Goal: Information Seeking & Learning: Check status

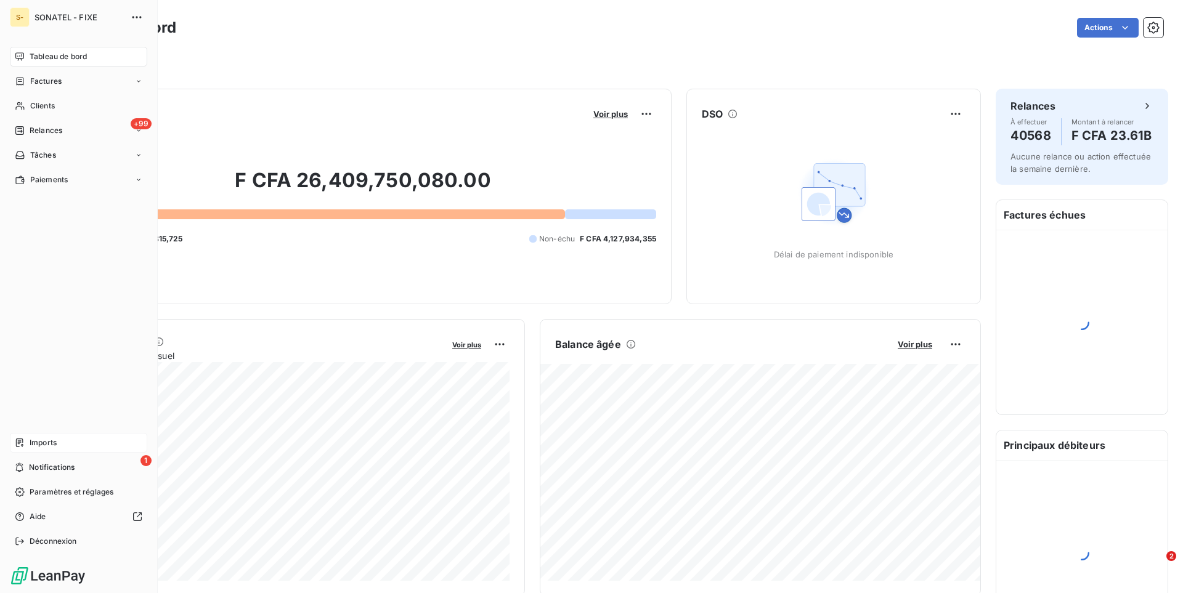
click at [63, 442] on div "Imports" at bounding box center [78, 443] width 137 height 20
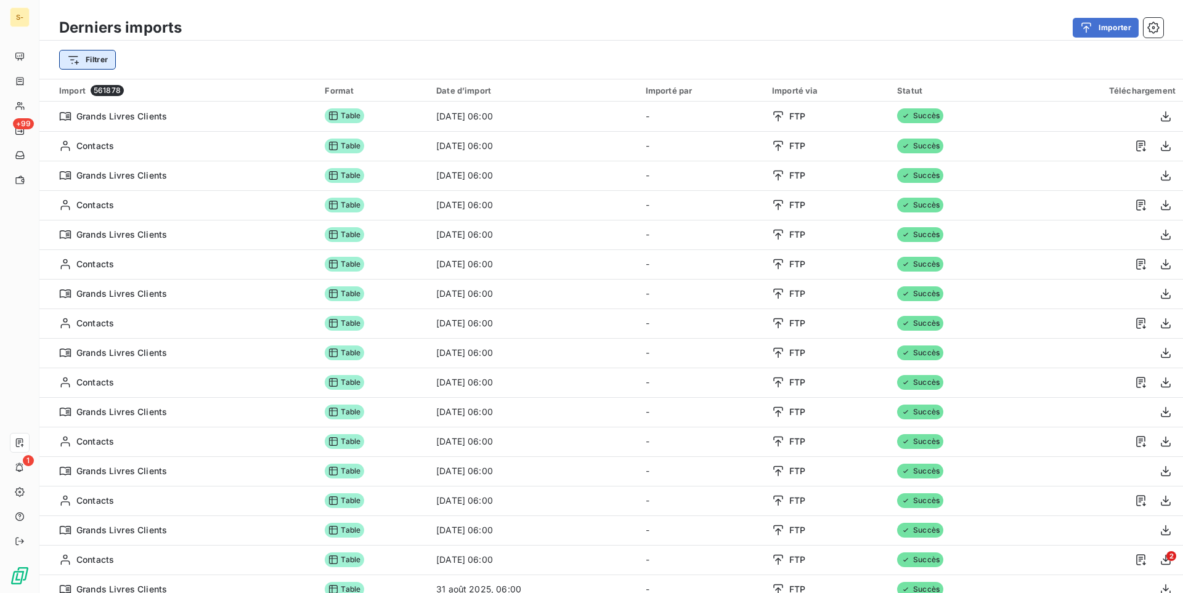
click at [91, 62] on html "S- +99 1 Derniers imports Importer Filtrer Import 561878 Format Date d’import I…" at bounding box center [591, 296] width 1183 height 593
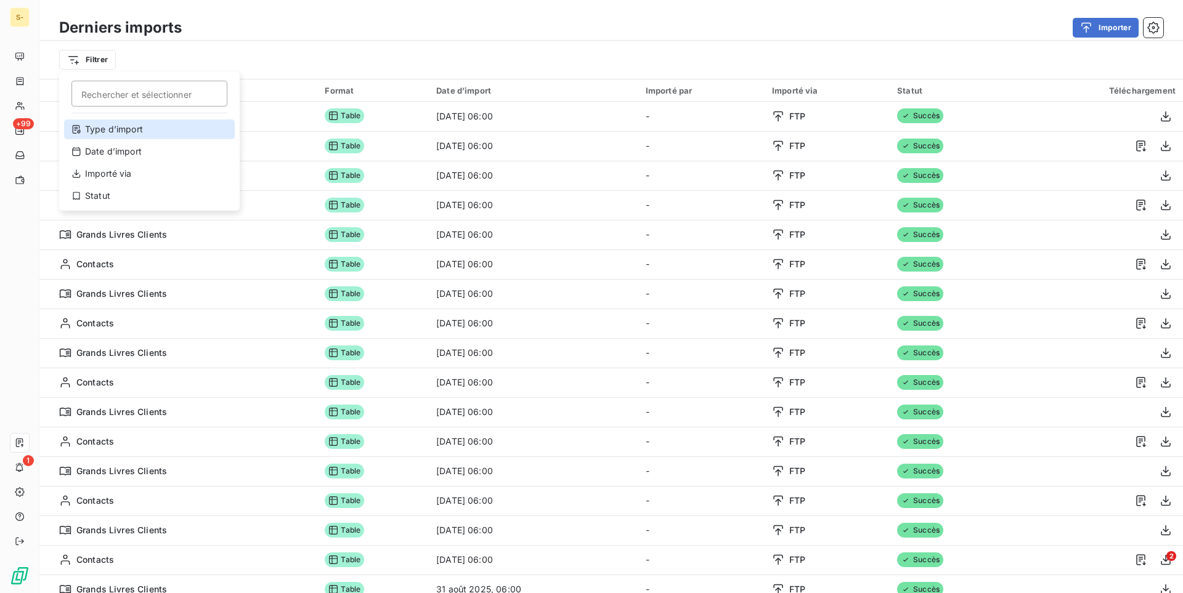
click at [124, 132] on div "Type d’import" at bounding box center [149, 130] width 171 height 20
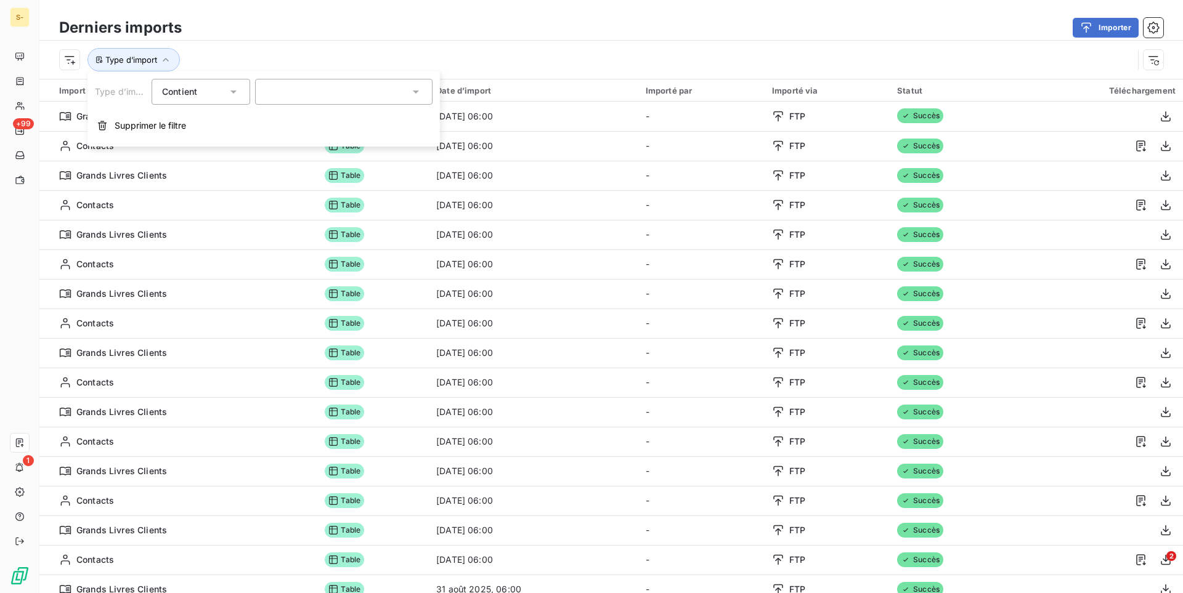
click at [325, 83] on div at bounding box center [343, 92] width 177 height 26
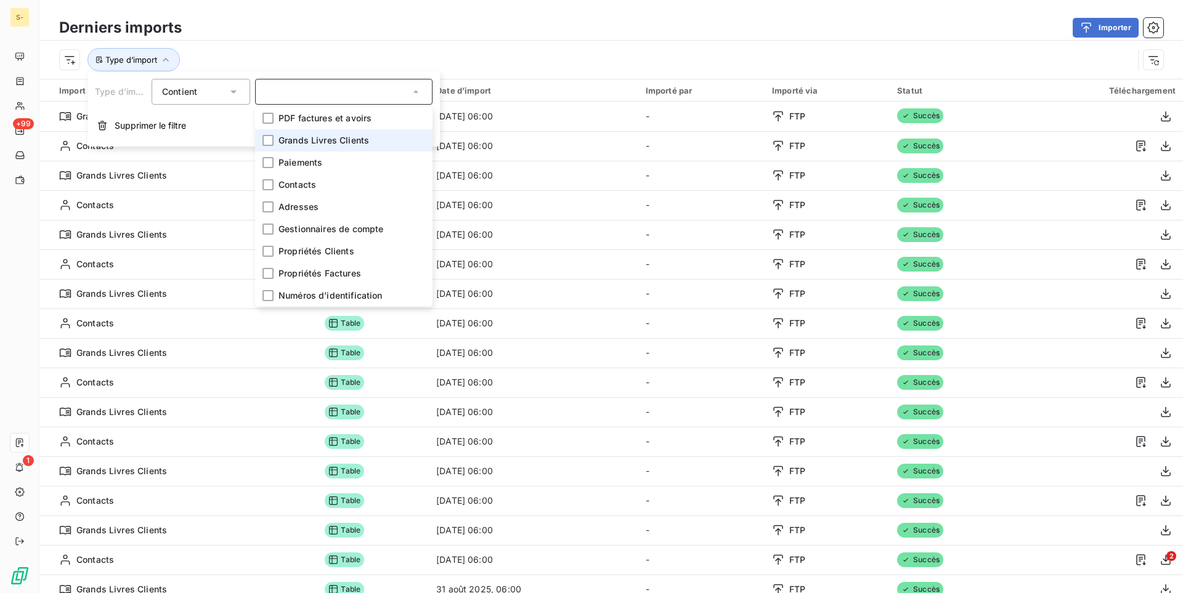
click at [327, 144] on span "Grands Livres Clients" at bounding box center [324, 140] width 91 height 12
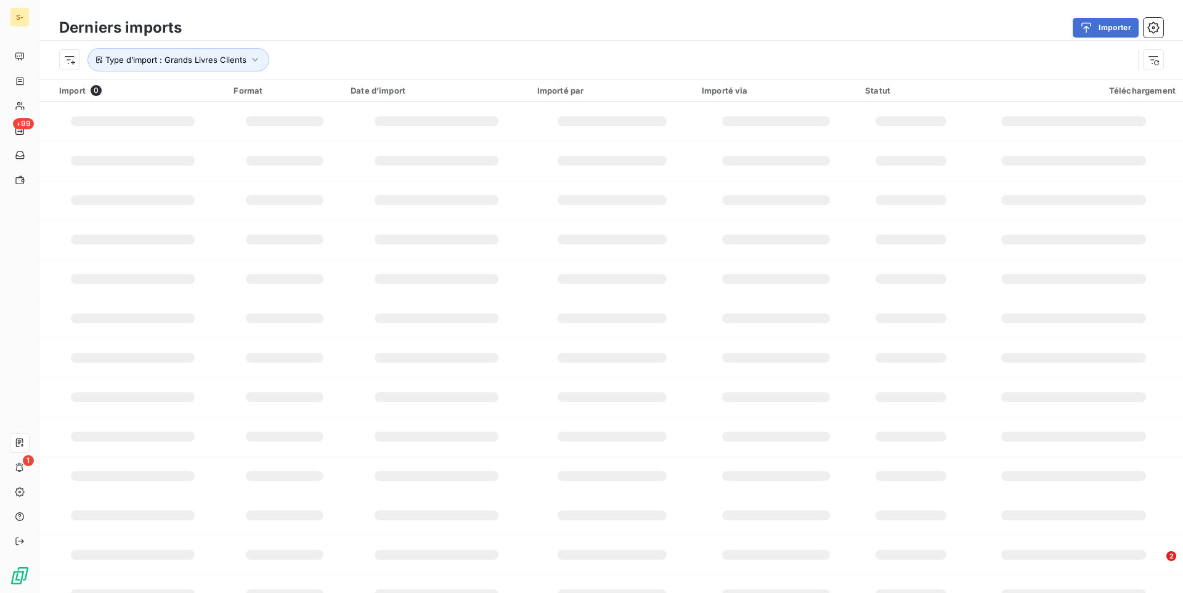
click at [438, 26] on div "Importer" at bounding box center [680, 28] width 967 height 20
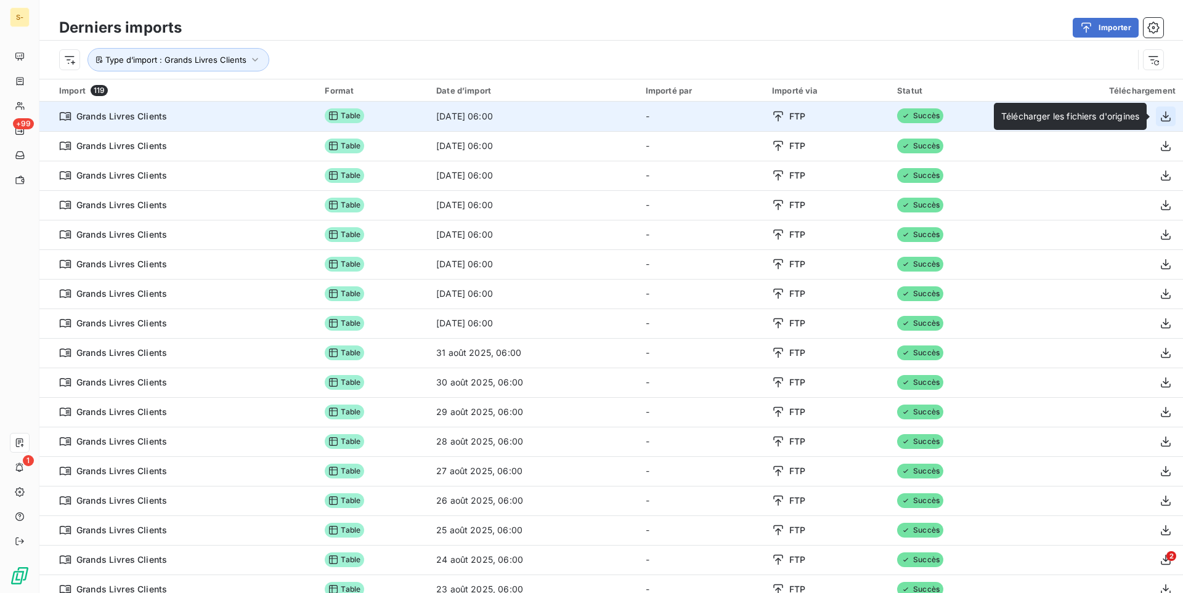
click at [1159, 116] on button "button" at bounding box center [1166, 117] width 20 height 20
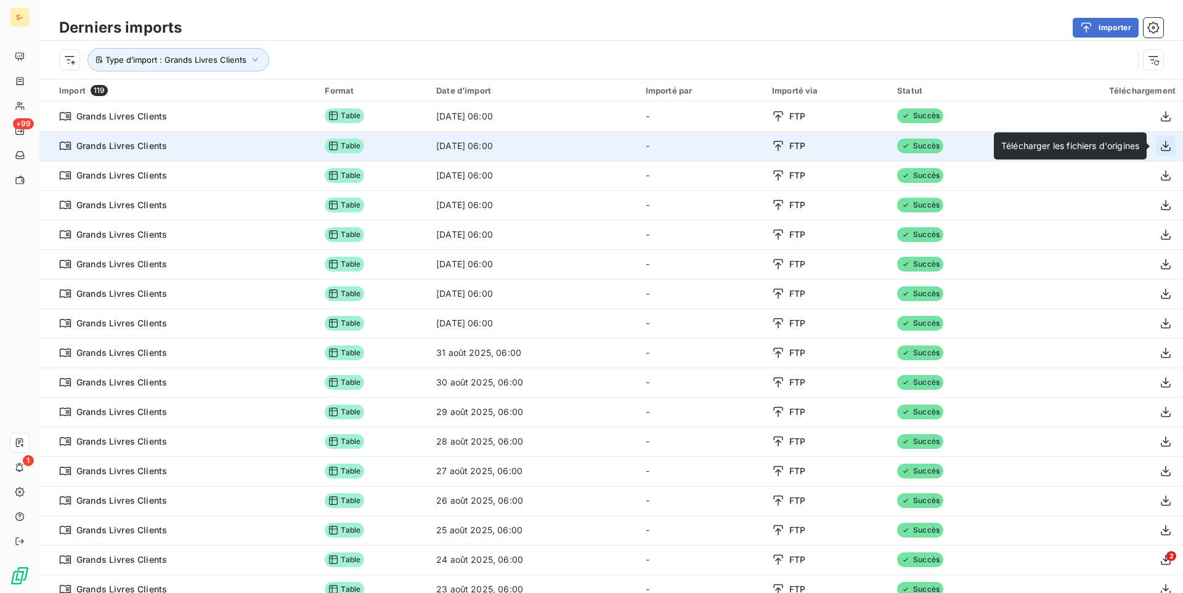
click at [1165, 148] on icon "button" at bounding box center [1166, 146] width 12 height 12
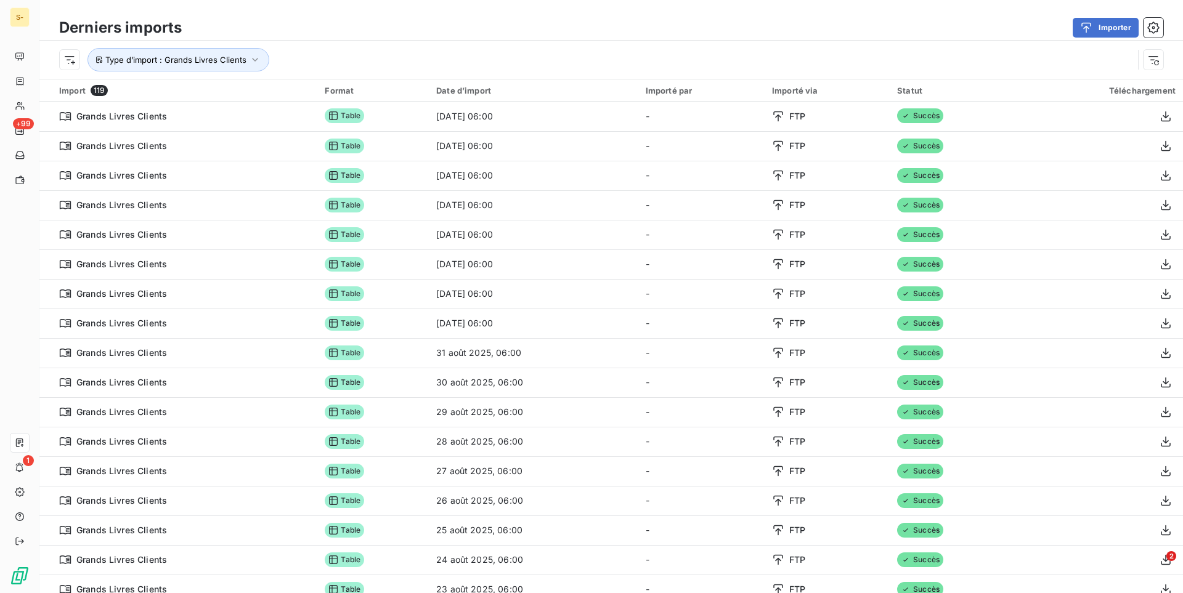
click at [693, 36] on div "Importer" at bounding box center [680, 28] width 967 height 20
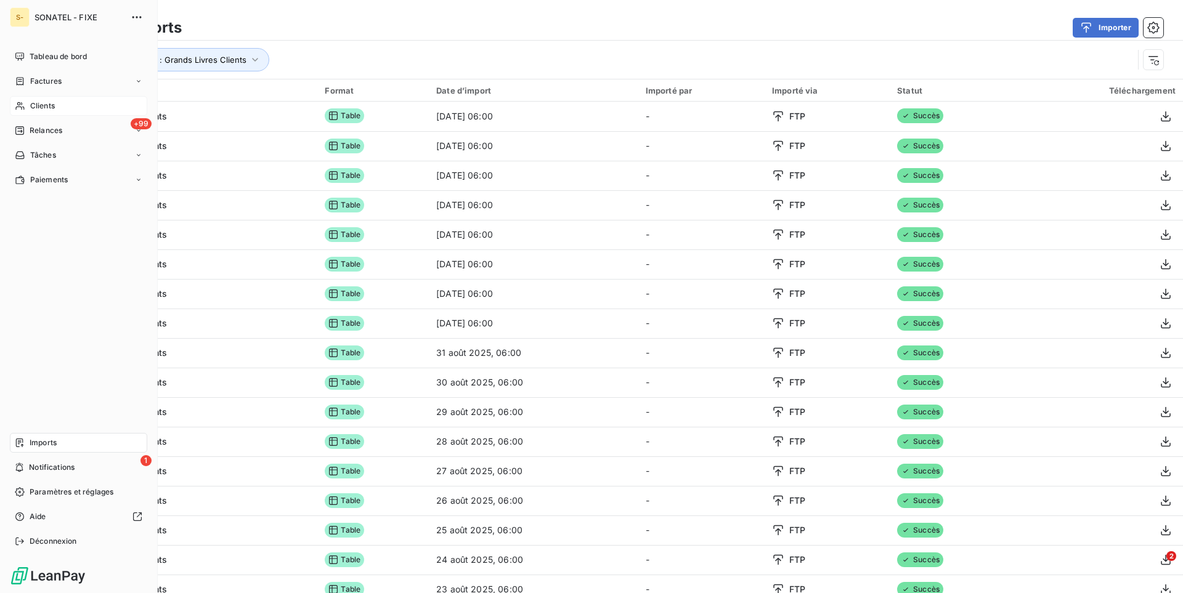
click at [28, 104] on div "Clients" at bounding box center [78, 106] width 137 height 20
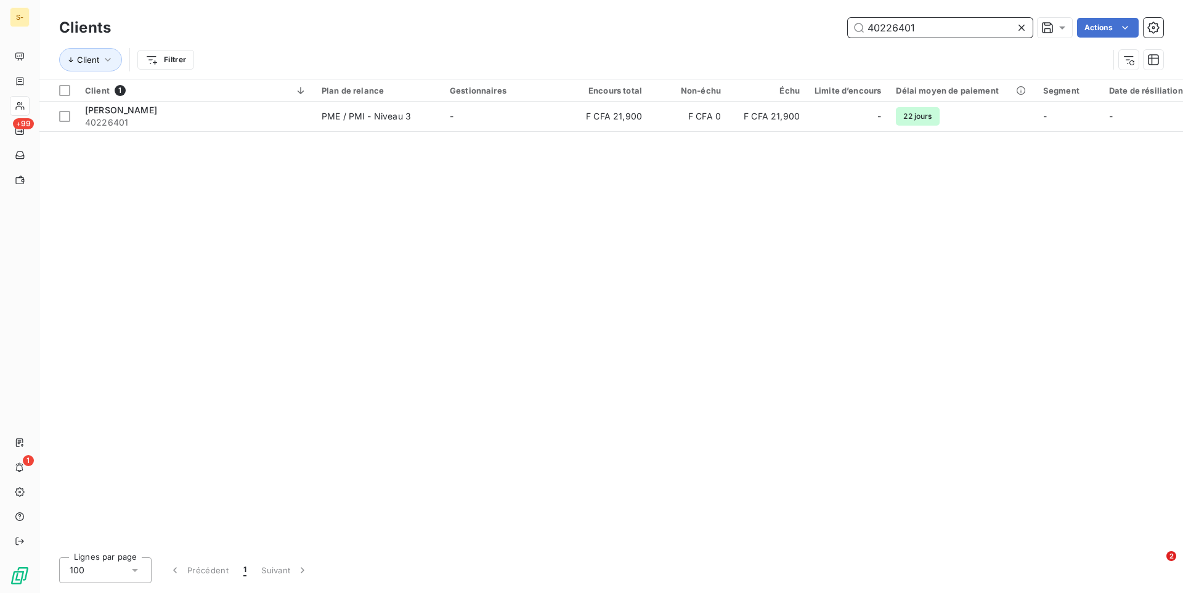
drag, startPoint x: 918, startPoint y: 28, endPoint x: 794, endPoint y: 33, distance: 124.5
click at [848, 33] on input "40226401" at bounding box center [940, 28] width 185 height 20
paste input "3833571"
drag, startPoint x: 917, startPoint y: 26, endPoint x: 747, endPoint y: 27, distance: 169.5
click at [848, 27] on input "38335711" at bounding box center [940, 28] width 185 height 20
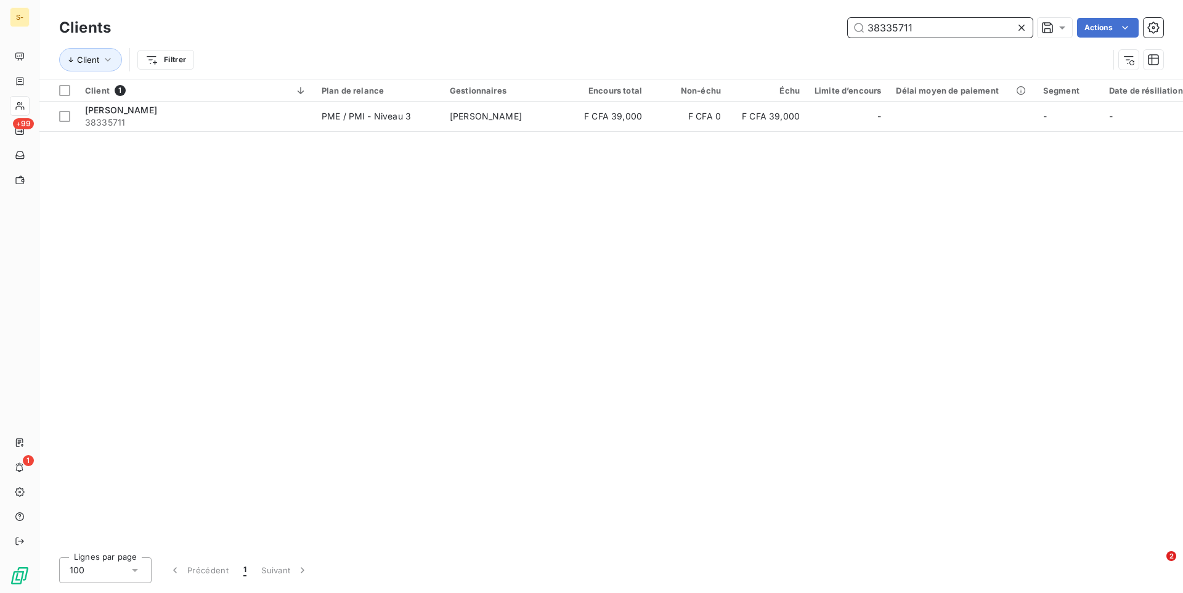
paste input "135623"
drag, startPoint x: 922, startPoint y: 22, endPoint x: 747, endPoint y: 15, distance: 175.1
click at [848, 18] on input "31356231" at bounding box center [940, 28] width 185 height 20
paste input "436001"
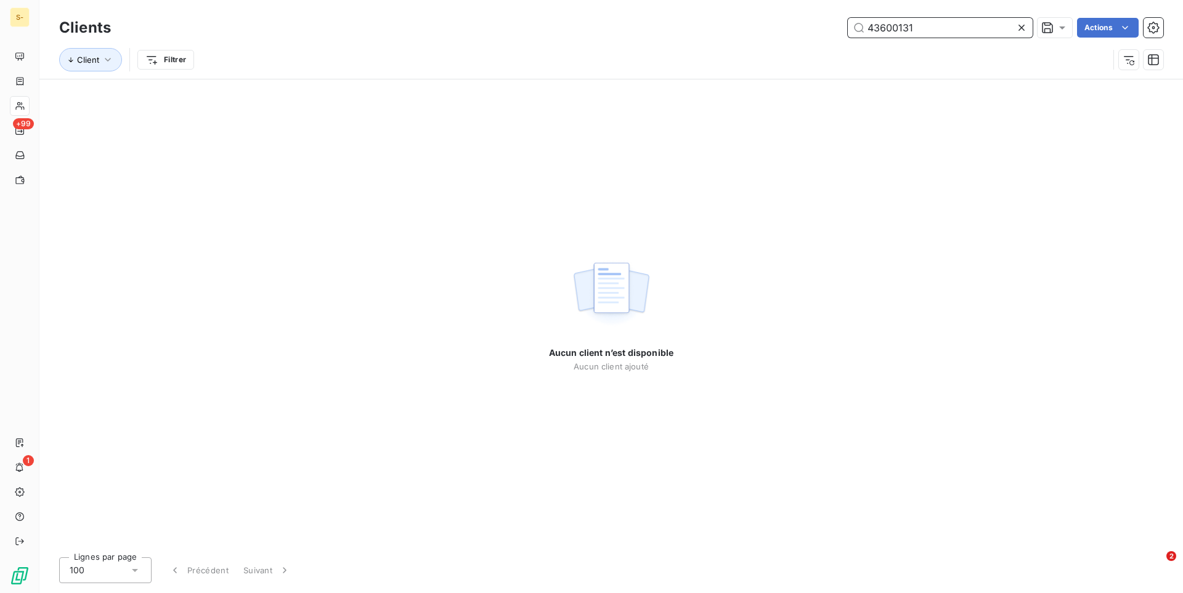
drag, startPoint x: 940, startPoint y: 27, endPoint x: 767, endPoint y: 27, distance: 173.2
click at [848, 28] on input "43600131" at bounding box center [940, 28] width 185 height 20
paste input "ICONIC ARCHI-LAB SARL"
paste input "545417"
click at [848, 18] on input "45454171" at bounding box center [940, 28] width 185 height 20
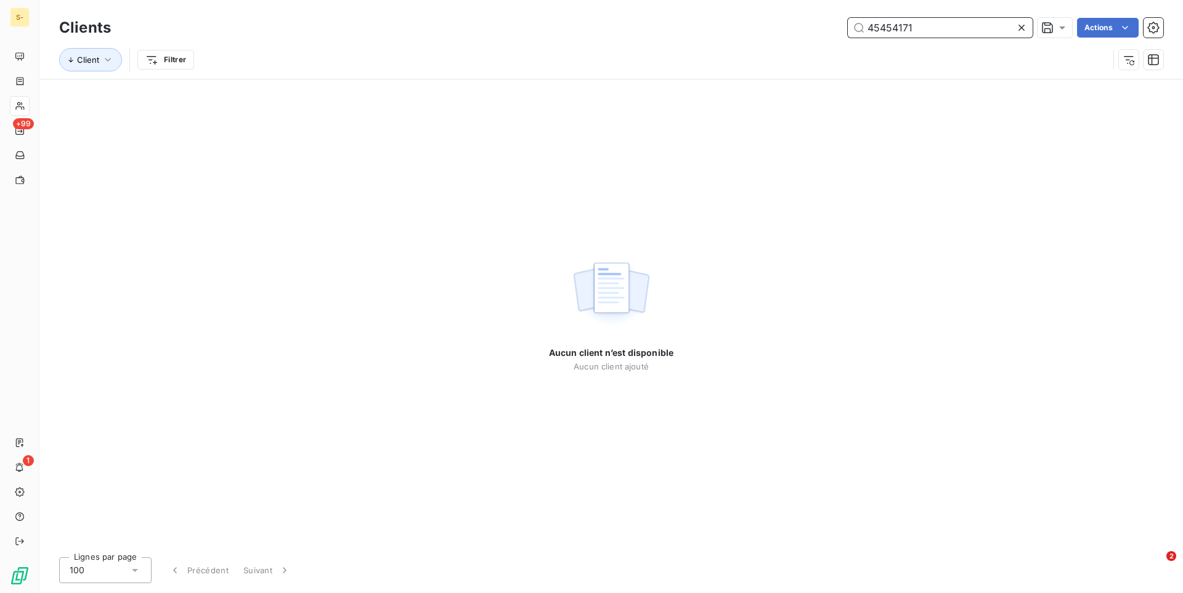
paste input "745931"
drag, startPoint x: 933, startPoint y: 23, endPoint x: 805, endPoint y: 30, distance: 128.3
click at [848, 30] on input "47459311" at bounding box center [940, 28] width 185 height 20
paste input "445986"
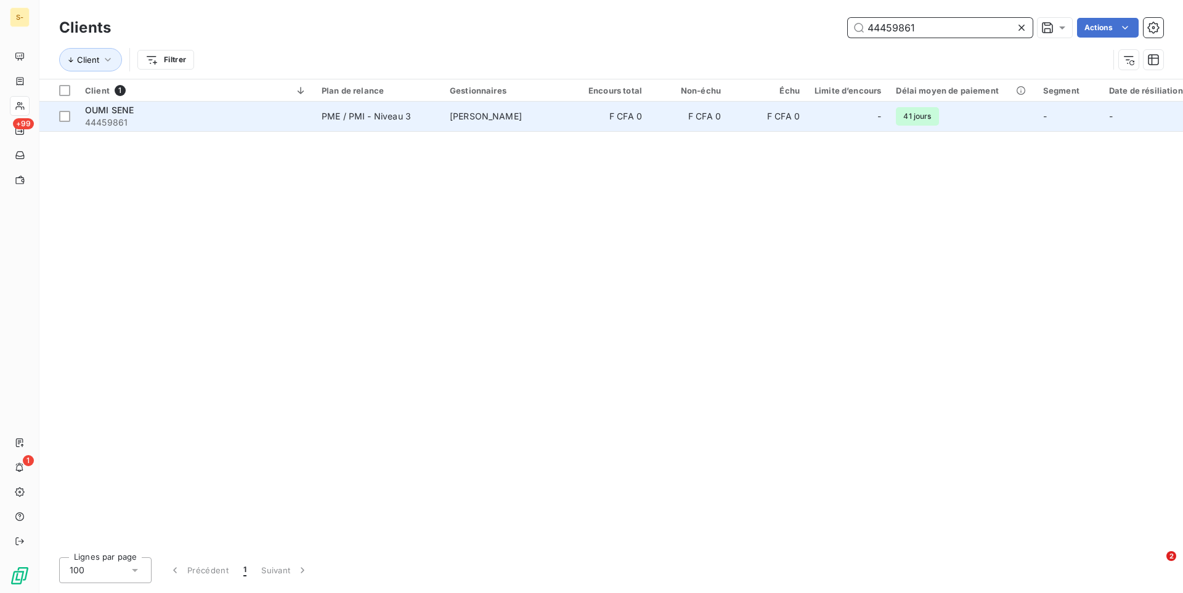
type input "44459861"
click at [566, 128] on td "[PERSON_NAME]" at bounding box center [506, 117] width 128 height 30
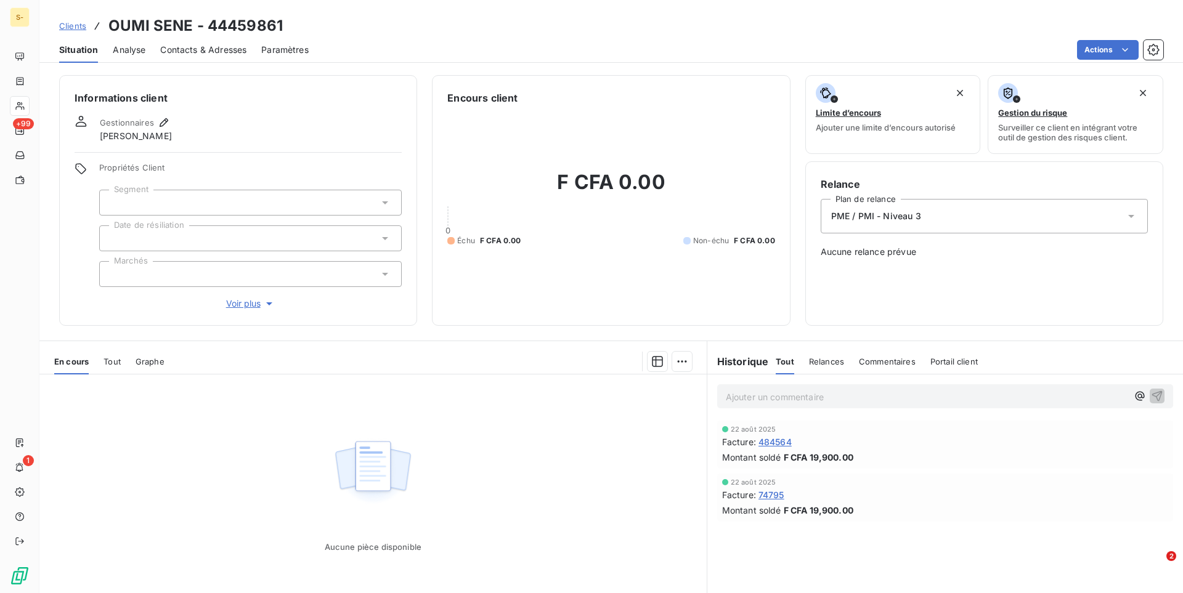
click at [118, 357] on span "Tout" at bounding box center [112, 362] width 17 height 10
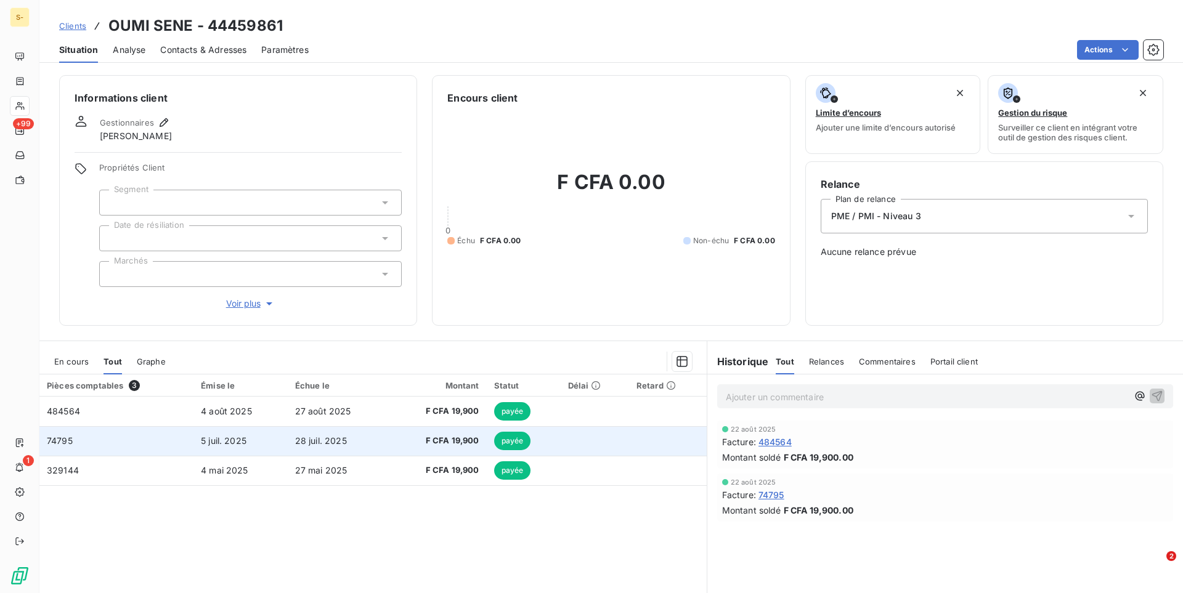
click at [413, 436] on span "F CFA 19,900" at bounding box center [437, 441] width 83 height 12
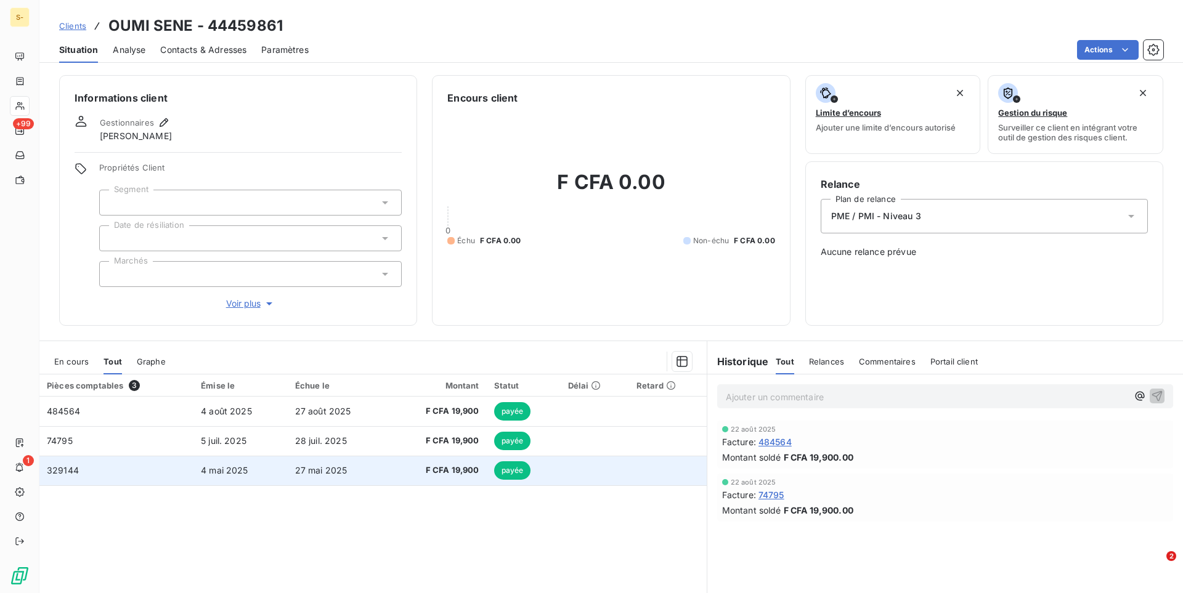
click at [368, 480] on td "27 mai 2025" at bounding box center [338, 471] width 101 height 30
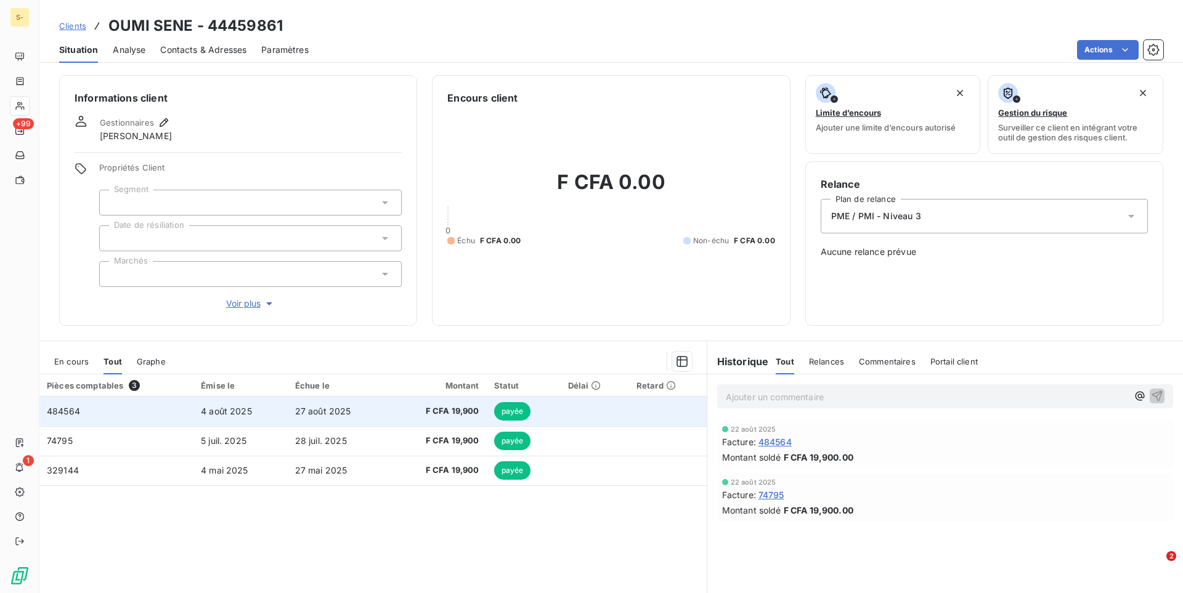
click at [376, 412] on td "27 août 2025" at bounding box center [338, 412] width 101 height 30
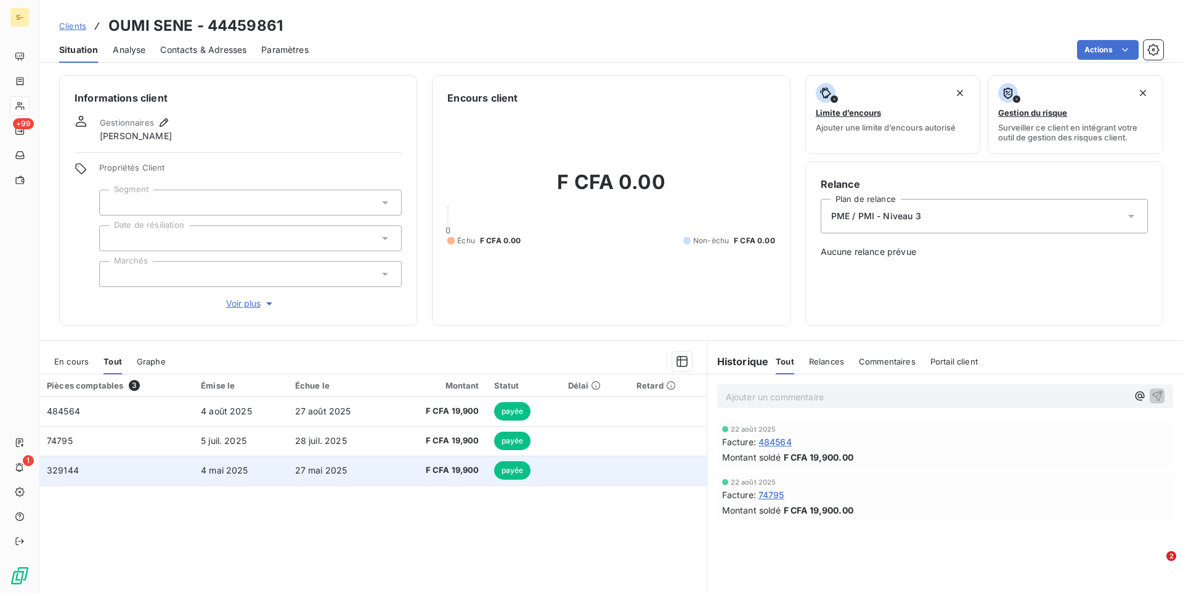
click at [384, 462] on td "27 mai 2025" at bounding box center [338, 471] width 101 height 30
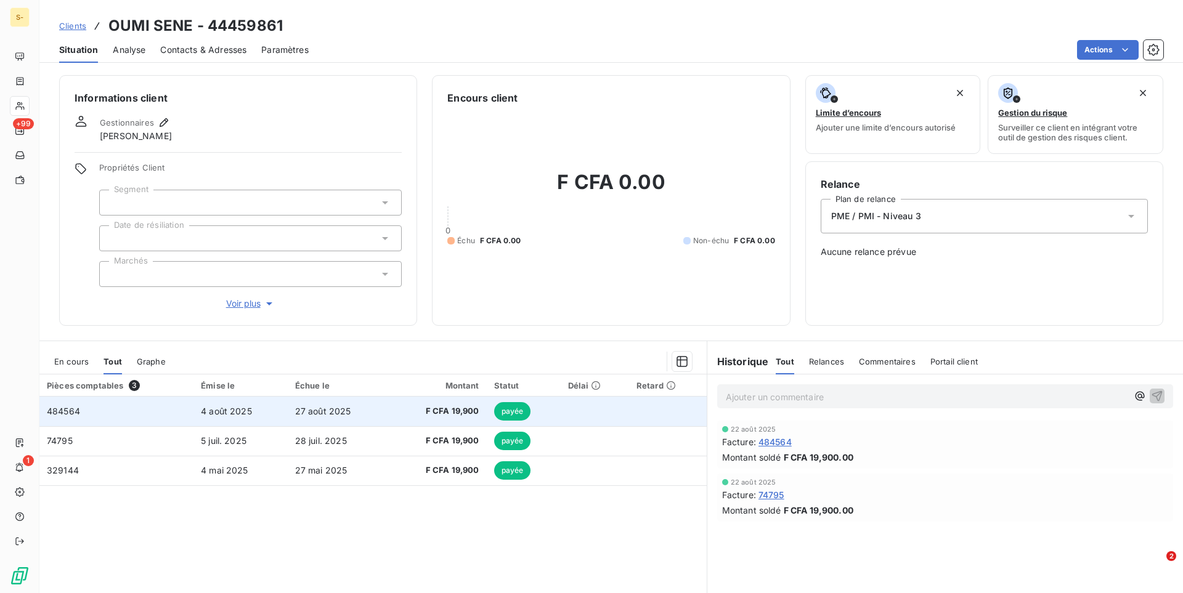
click at [365, 415] on td "27 août 2025" at bounding box center [338, 412] width 101 height 30
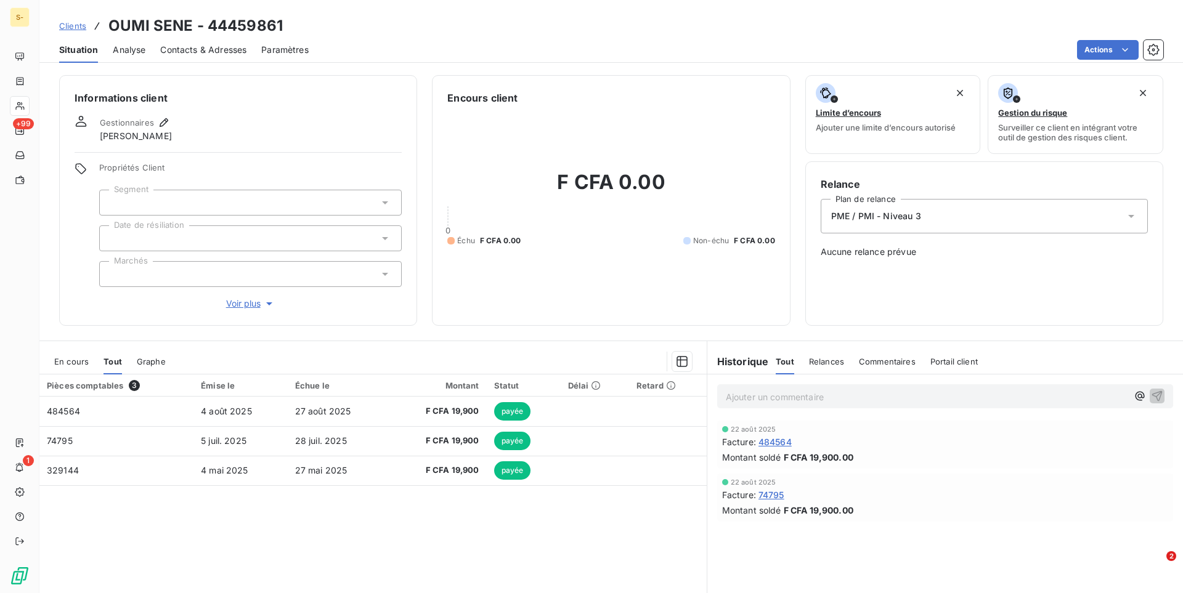
click at [68, 367] on div "En cours" at bounding box center [71, 362] width 35 height 26
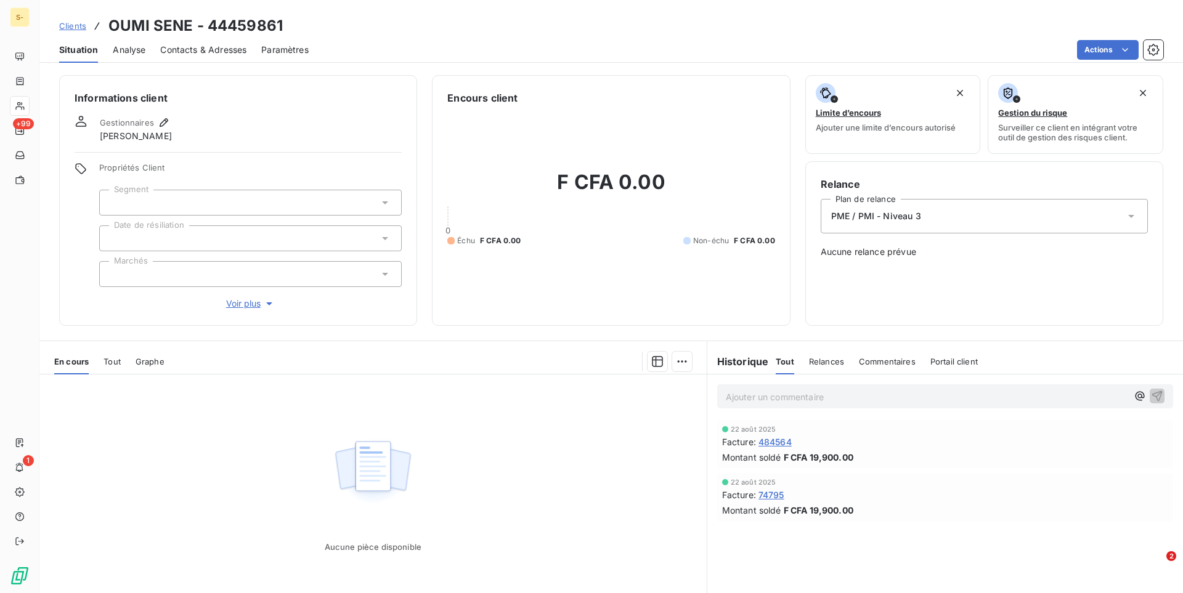
click at [108, 359] on span "Tout" at bounding box center [112, 362] width 17 height 10
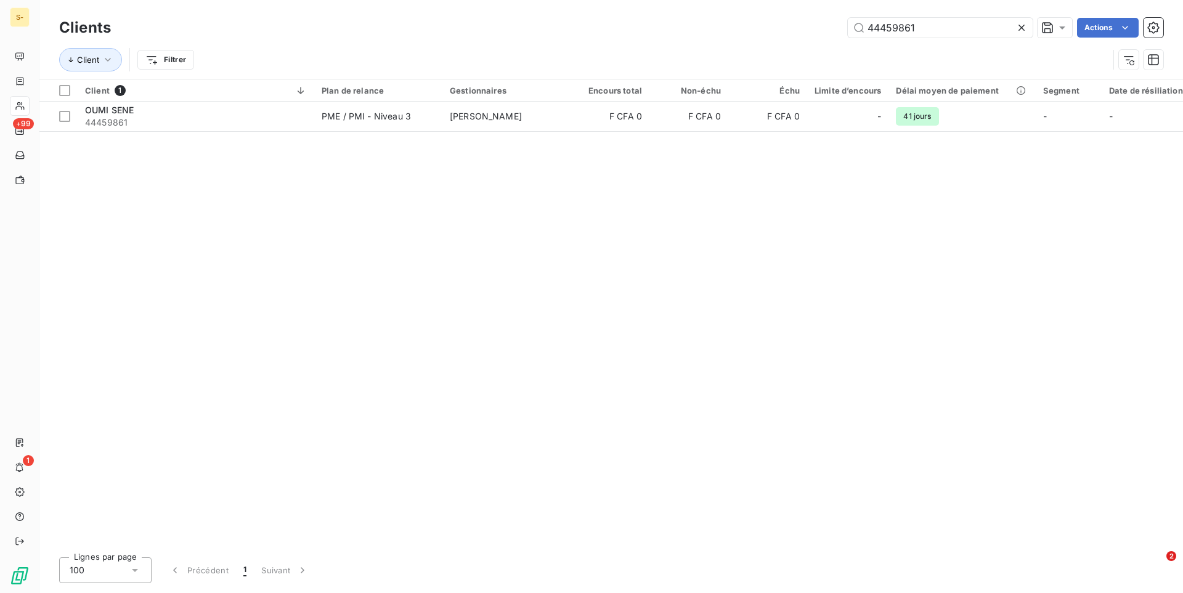
drag, startPoint x: 959, startPoint y: 31, endPoint x: 653, endPoint y: 46, distance: 307.3
click at [848, 38] on input "44459861" at bounding box center [940, 28] width 185 height 20
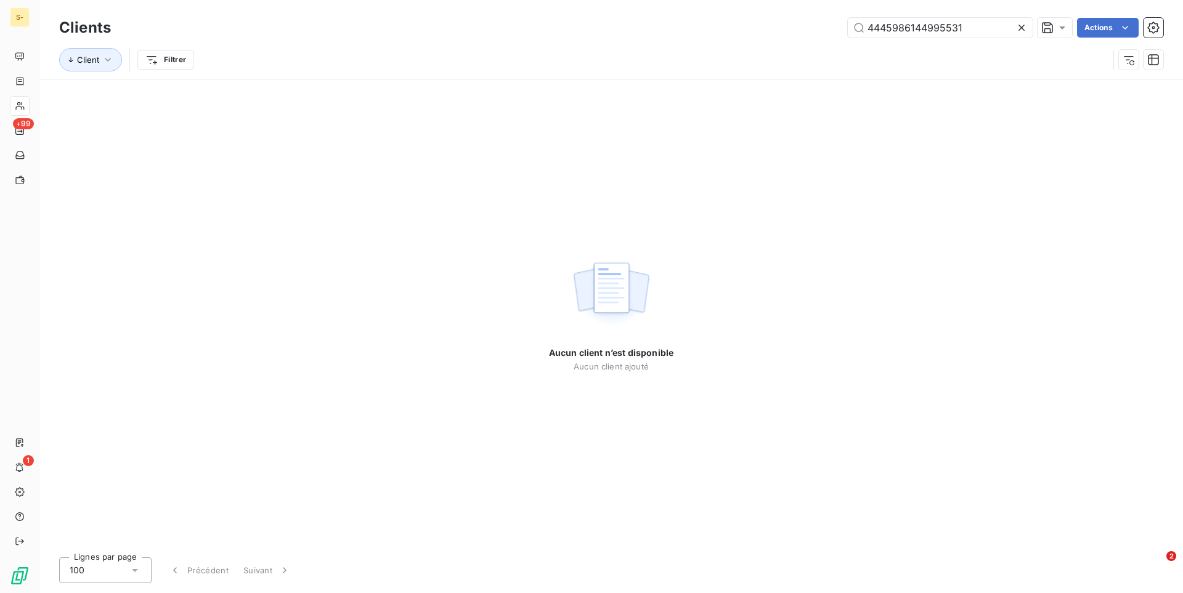
drag, startPoint x: 963, startPoint y: 27, endPoint x: 631, endPoint y: 26, distance: 331.5
click at [848, 26] on input "4445986144995531" at bounding box center [940, 28] width 185 height 20
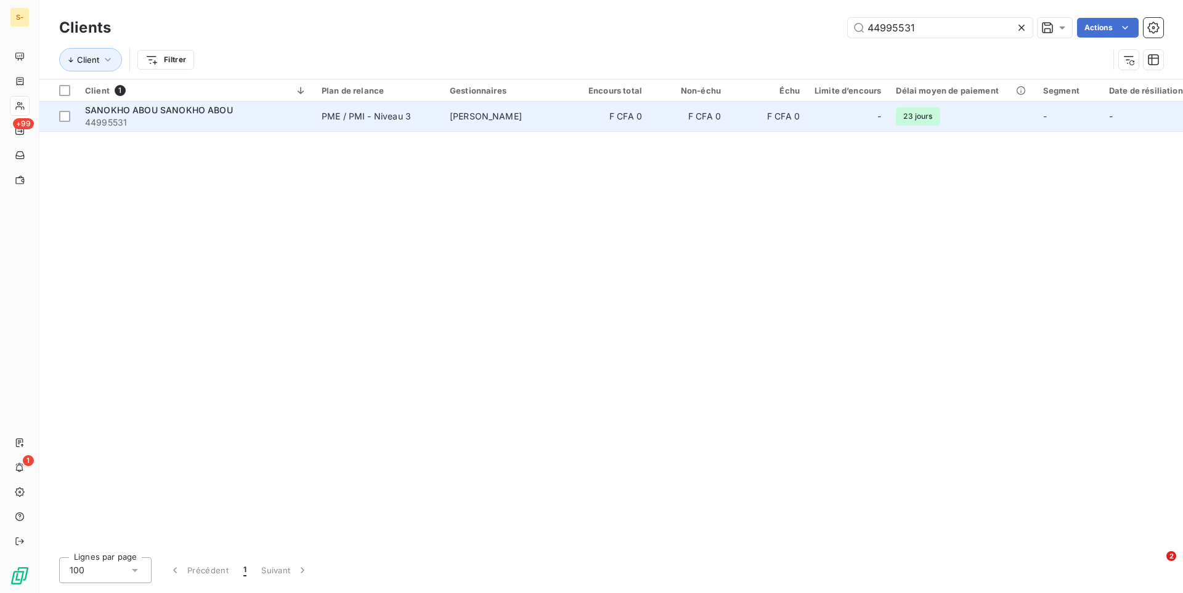
type input "44995531"
click at [300, 122] on span "44995531" at bounding box center [196, 122] width 222 height 12
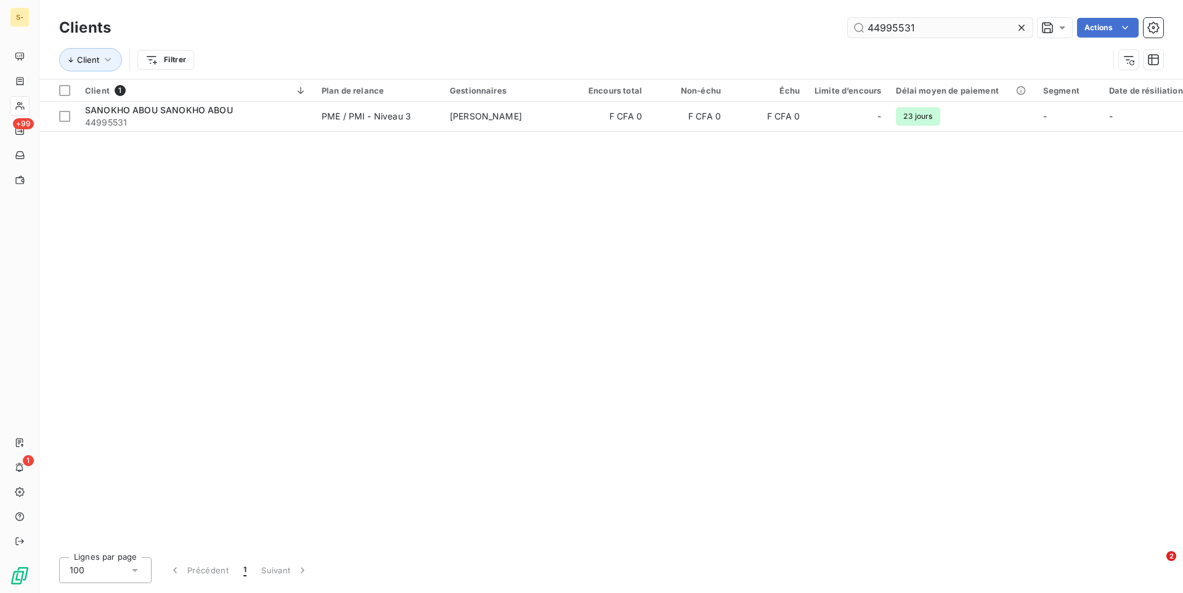
drag, startPoint x: 923, startPoint y: 28, endPoint x: 772, endPoint y: 27, distance: 151.0
click at [848, 27] on input "44995531" at bounding box center [940, 28] width 185 height 20
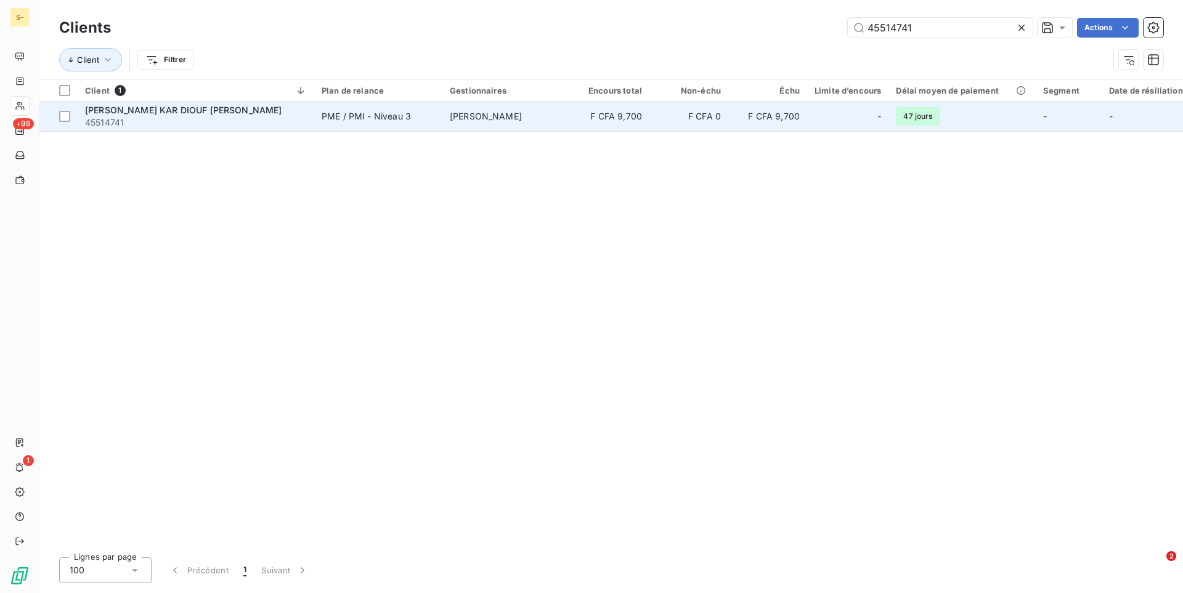
type input "45514741"
click at [433, 118] on span "PME / PMI - Niveau 3" at bounding box center [378, 116] width 113 height 12
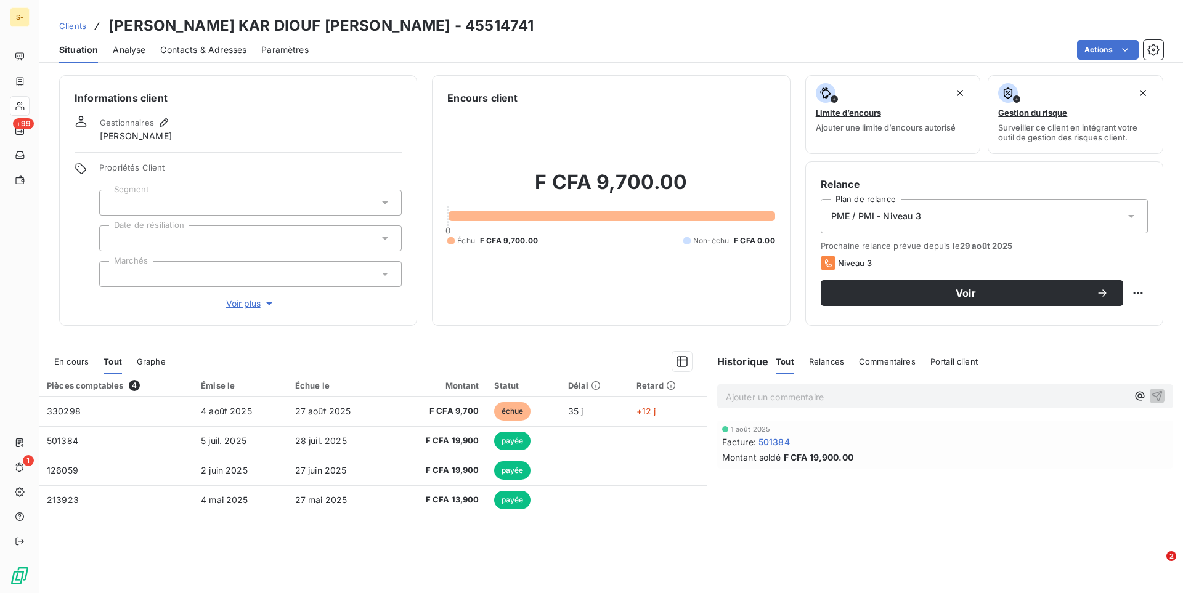
click at [83, 358] on span "En cours" at bounding box center [71, 362] width 35 height 10
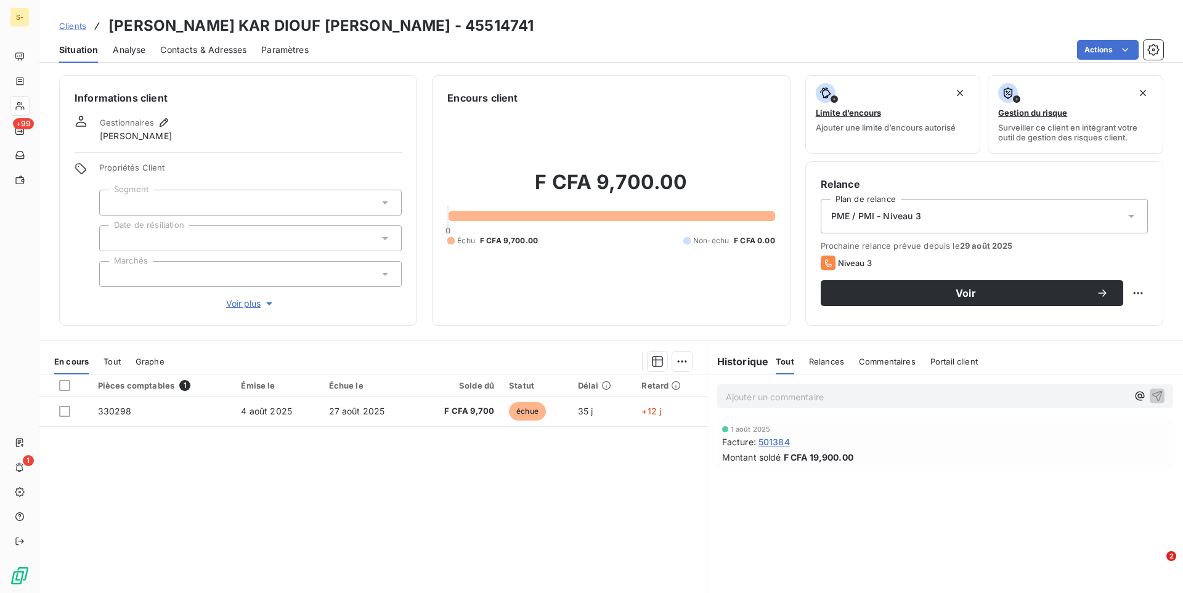
drag, startPoint x: 129, startPoint y: 357, endPoint x: 123, endPoint y: 365, distance: 9.6
click at [127, 359] on div "En cours Tout Graphe" at bounding box center [372, 362] width 667 height 26
click at [121, 365] on div "En cours Tout Graphe" at bounding box center [372, 362] width 667 height 26
click at [120, 367] on div "Tout" at bounding box center [112, 362] width 17 height 26
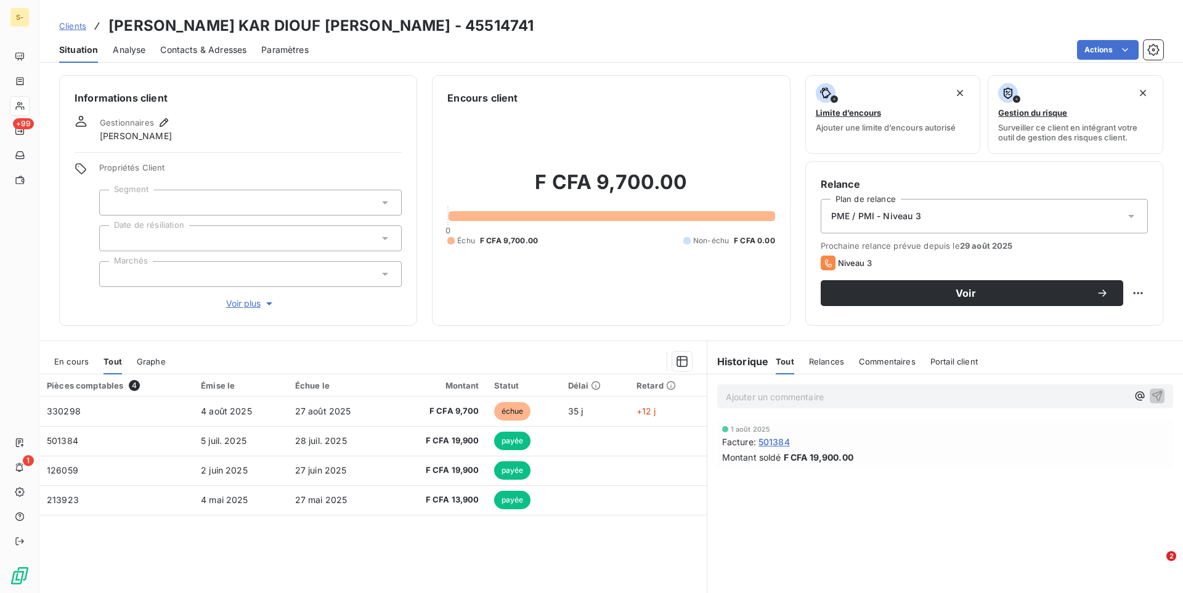
click at [62, 371] on div "En cours" at bounding box center [71, 362] width 35 height 26
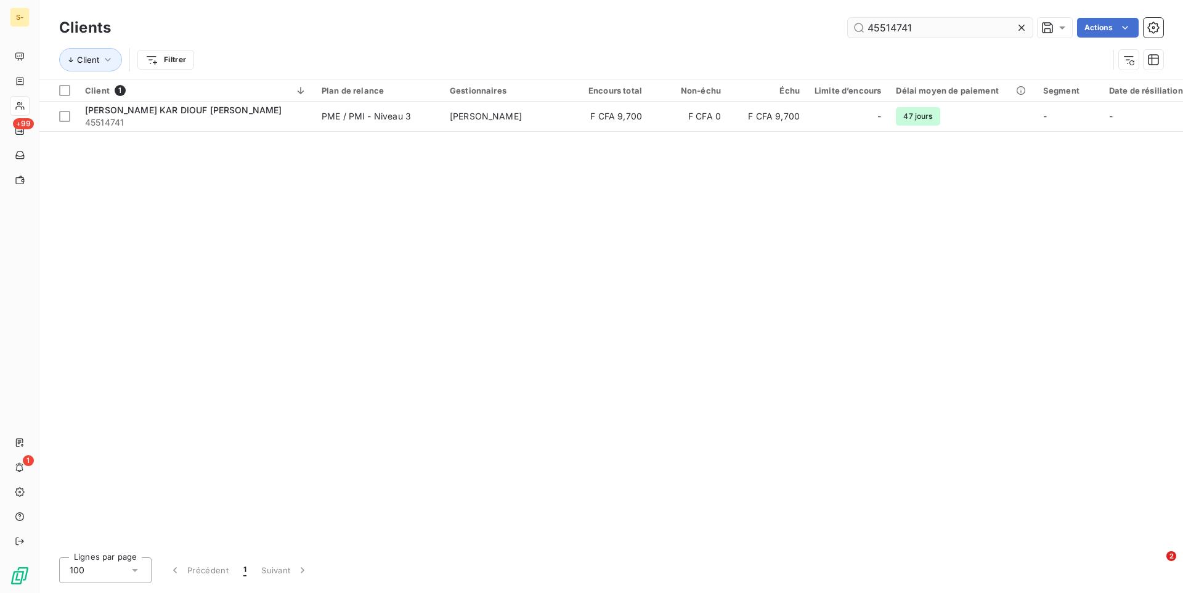
drag, startPoint x: 918, startPoint y: 27, endPoint x: 686, endPoint y: 23, distance: 232.3
click at [848, 23] on input "45514741" at bounding box center [940, 28] width 185 height 20
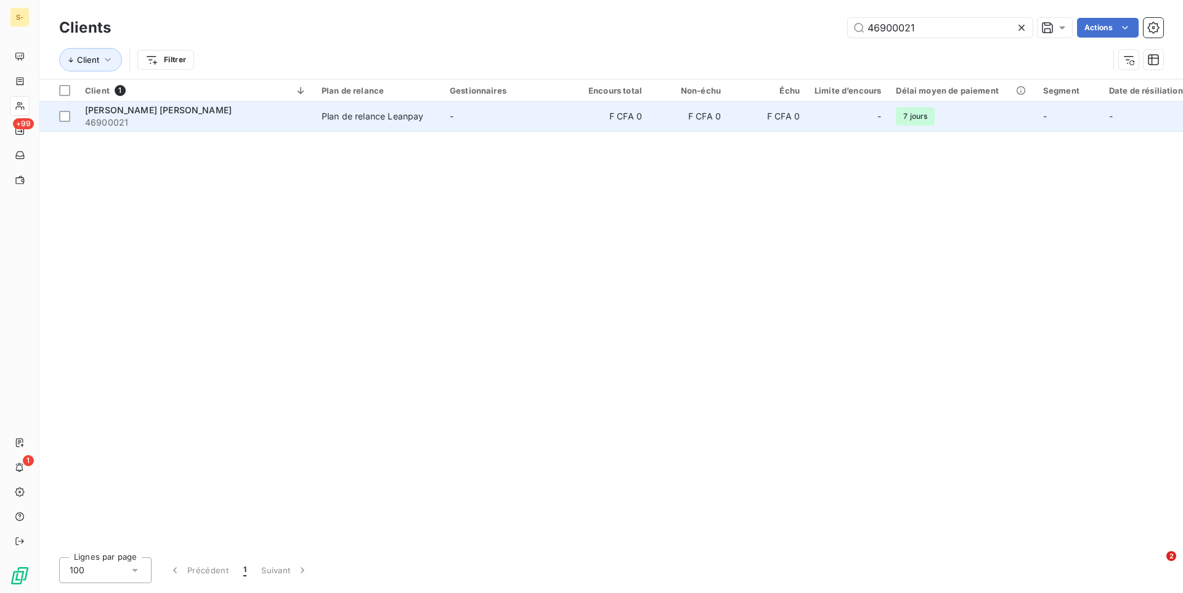
type input "46900021"
click at [472, 122] on td "-" at bounding box center [506, 117] width 128 height 30
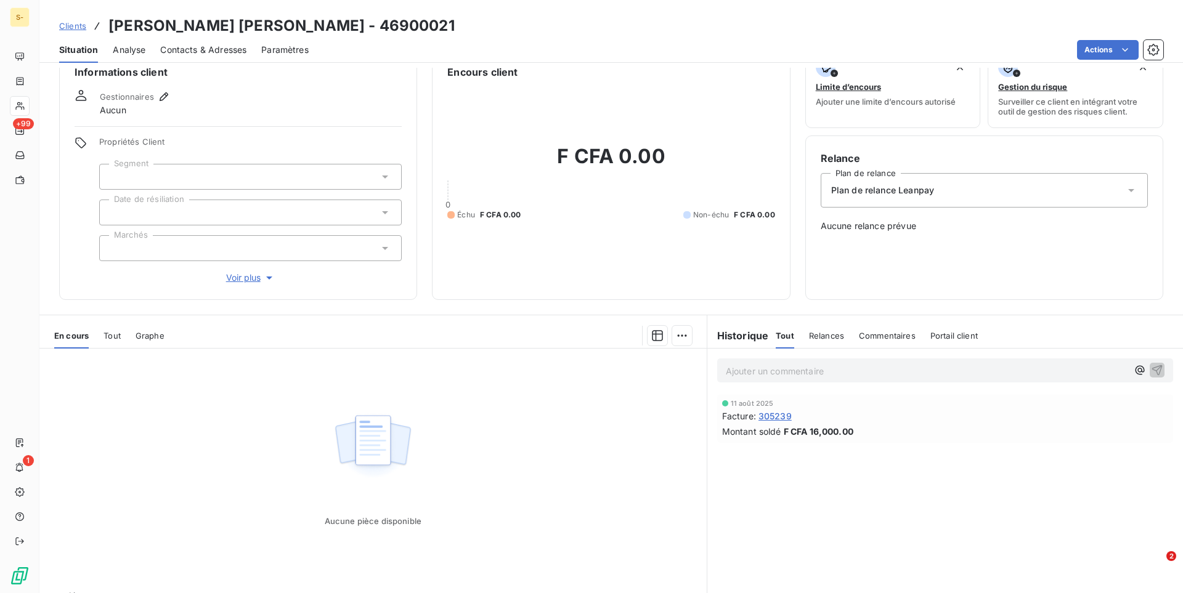
scroll to position [55, 0]
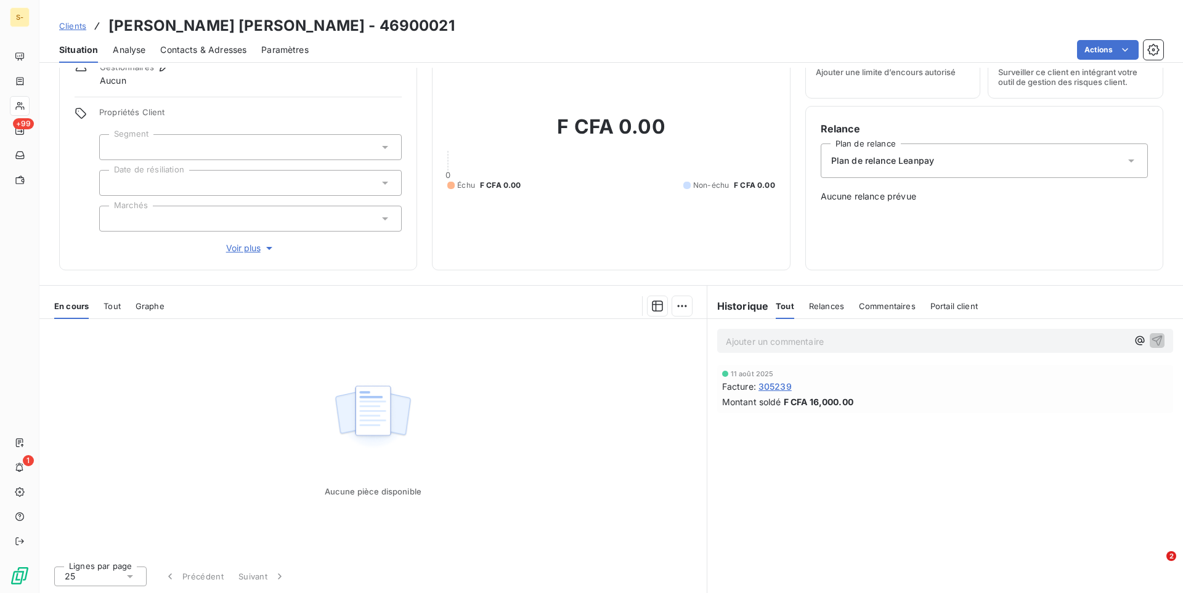
click at [114, 306] on span "Tout" at bounding box center [112, 306] width 17 height 10
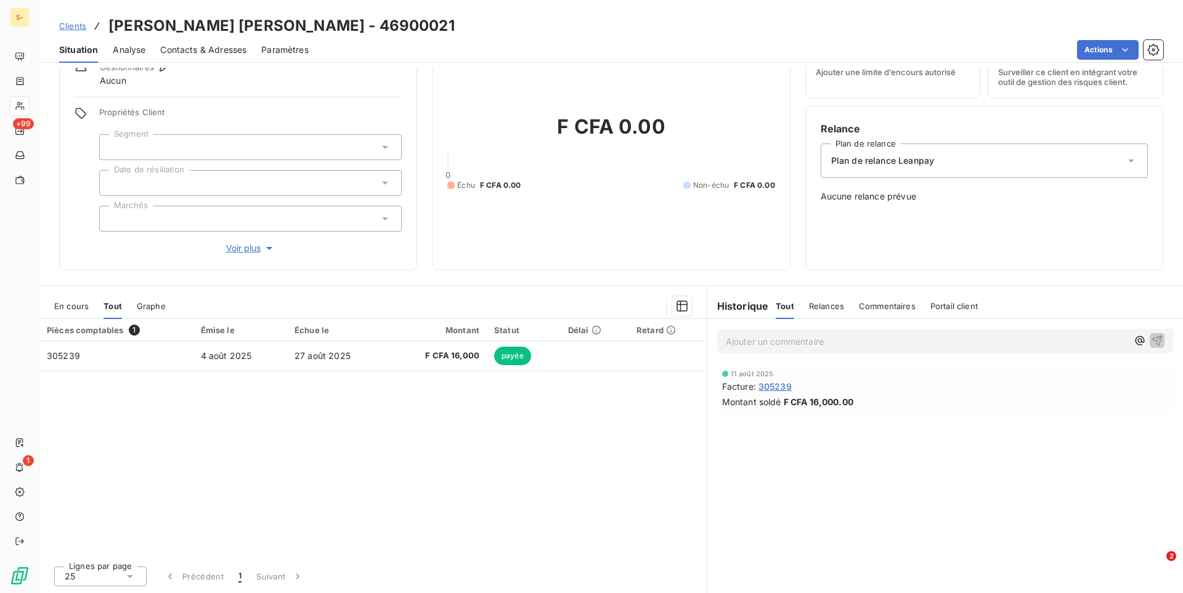
click at [58, 307] on span "En cours" at bounding box center [71, 306] width 35 height 10
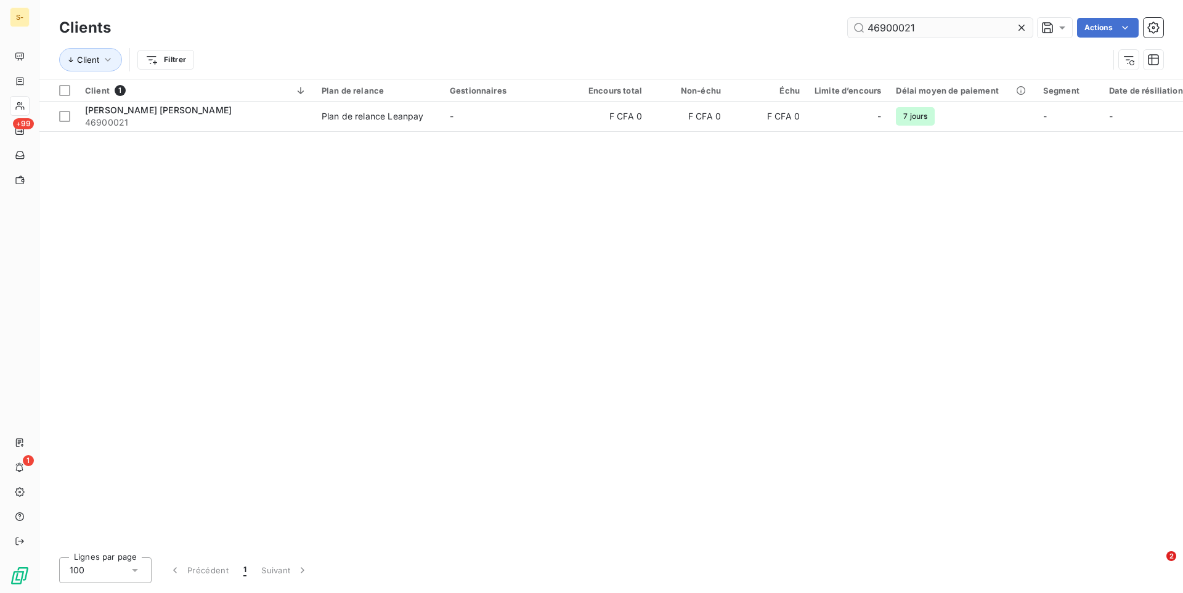
drag, startPoint x: 943, startPoint y: 31, endPoint x: 739, endPoint y: 28, distance: 204.6
click at [848, 28] on input "46900021" at bounding box center [940, 28] width 185 height 20
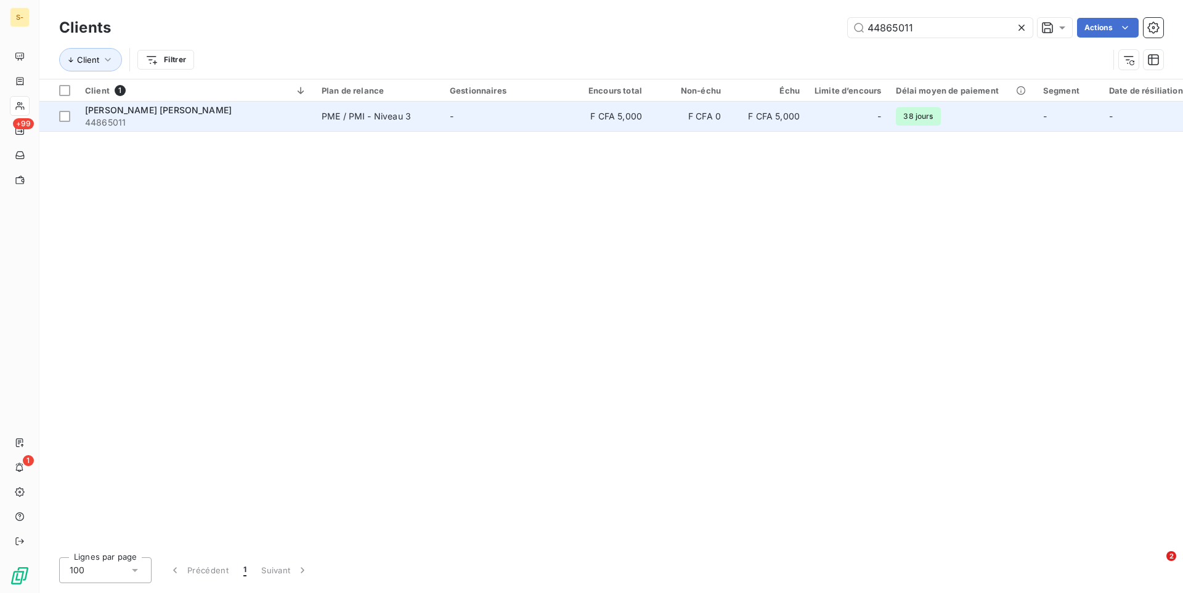
type input "44865011"
click at [511, 122] on td "-" at bounding box center [506, 117] width 128 height 30
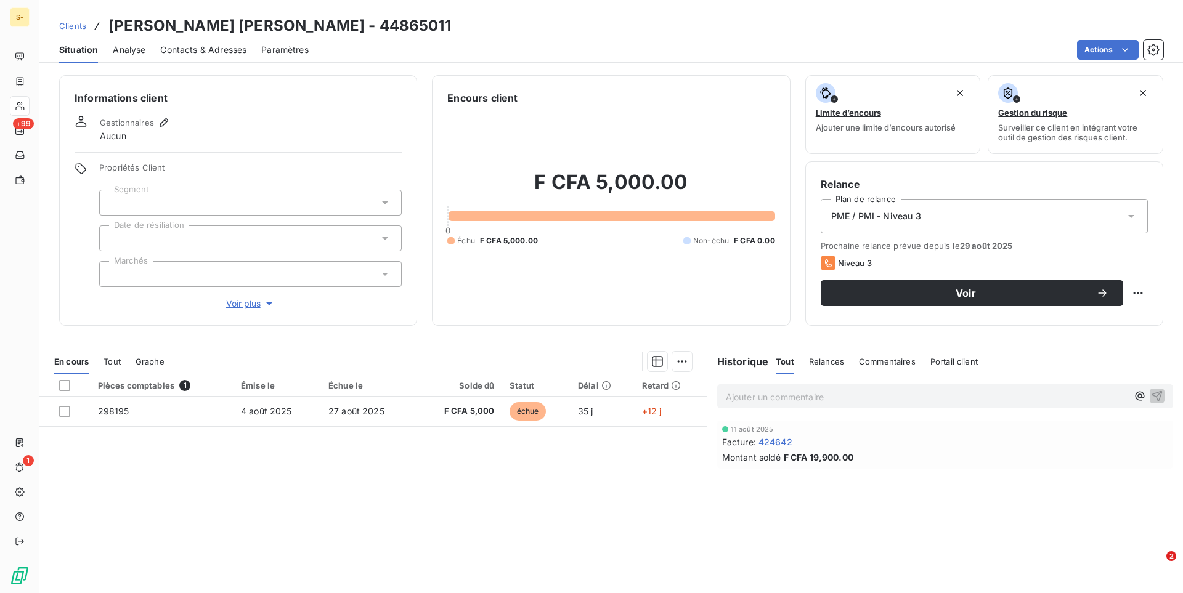
scroll to position [55, 0]
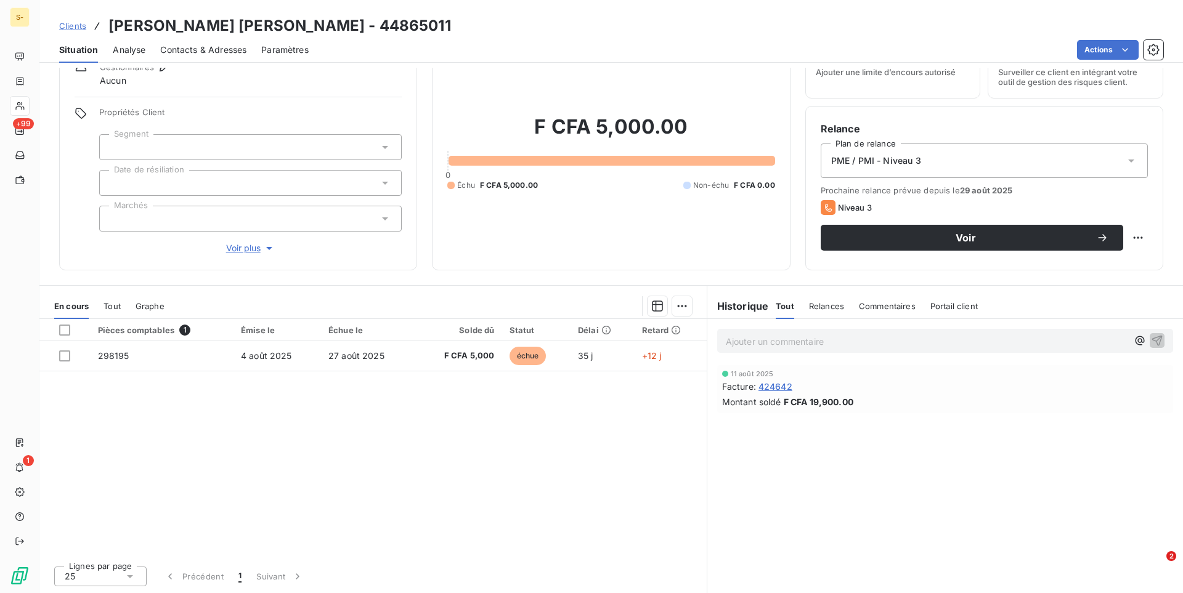
click at [115, 308] on span "Tout" at bounding box center [112, 306] width 17 height 10
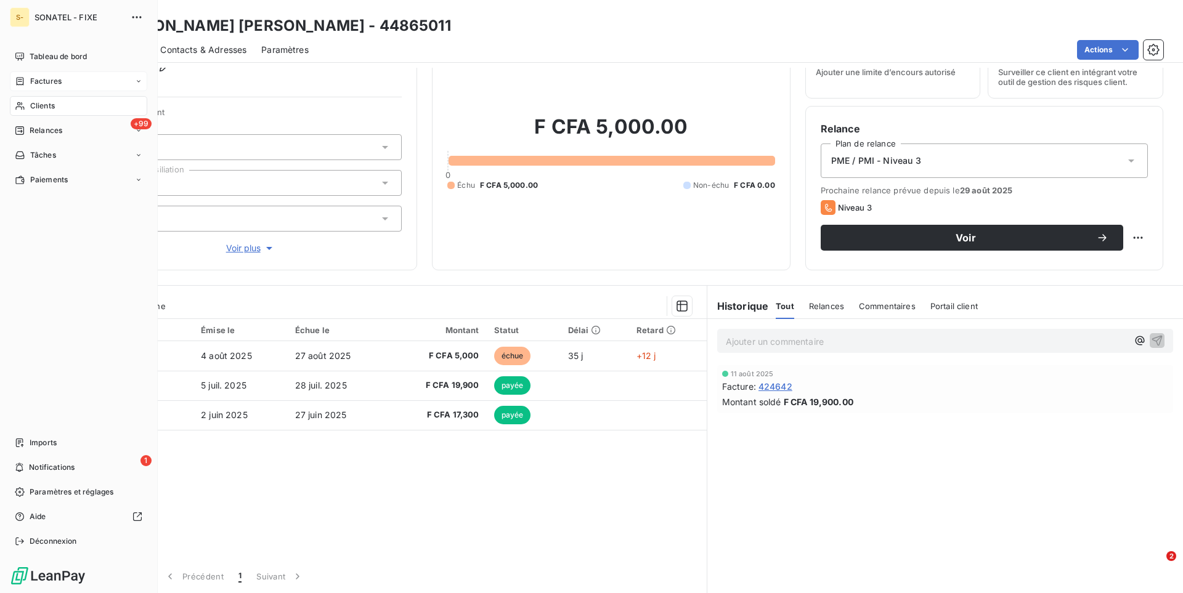
click at [54, 81] on span "Factures" at bounding box center [45, 81] width 31 height 11
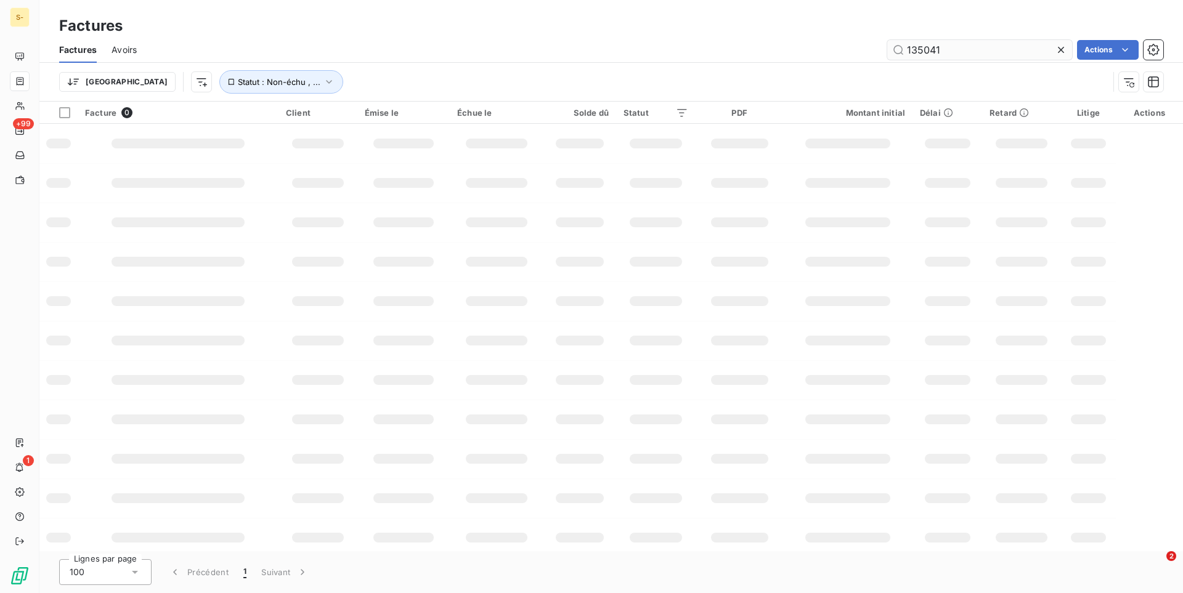
drag, startPoint x: 946, startPoint y: 52, endPoint x: 778, endPoint y: 50, distance: 168.2
click at [887, 50] on input "135041" at bounding box center [979, 50] width 185 height 20
click at [250, 81] on span "Statut : Non-échu , ..." at bounding box center [279, 82] width 83 height 10
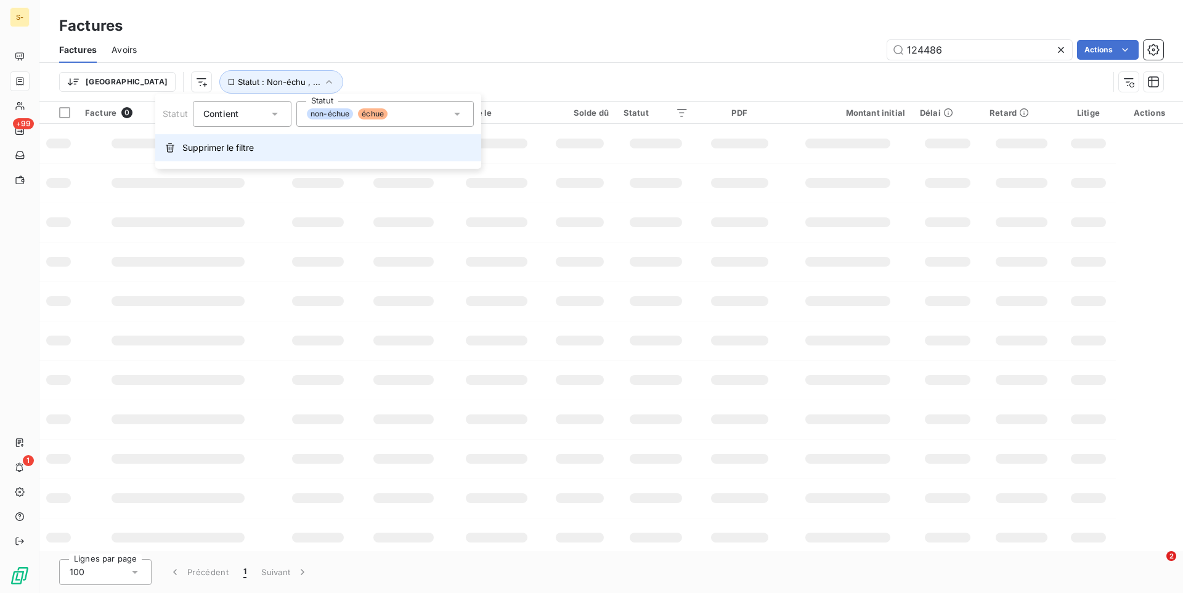
click at [226, 151] on span "Supprimer le filtre" at bounding box center [217, 148] width 71 height 12
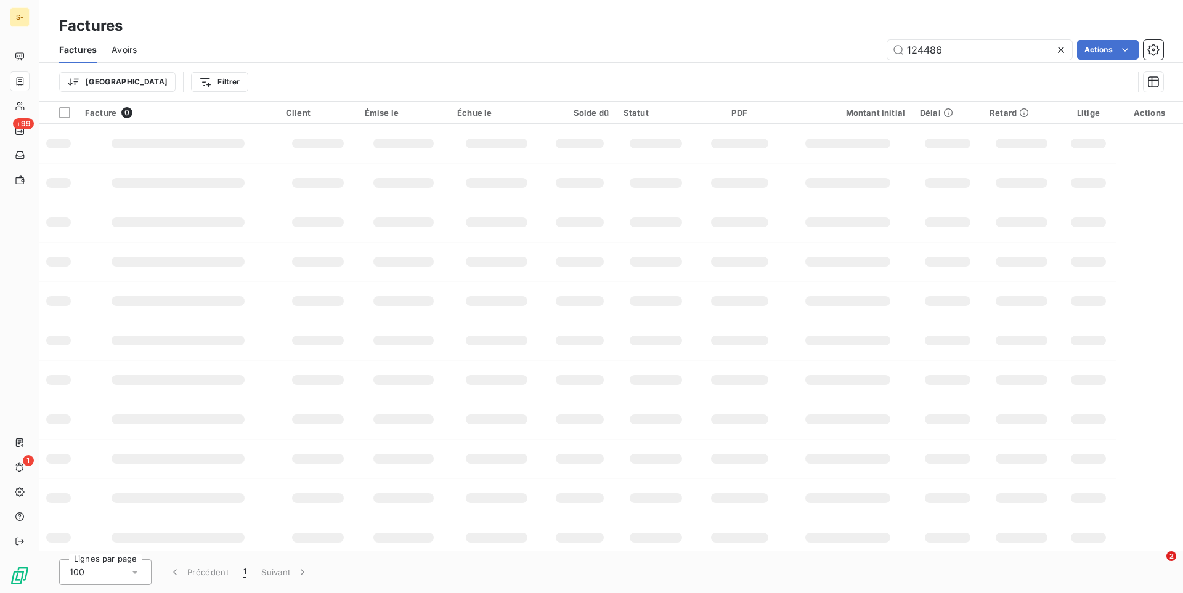
click at [762, 70] on div "Trier Filtrer" at bounding box center [611, 82] width 1104 height 38
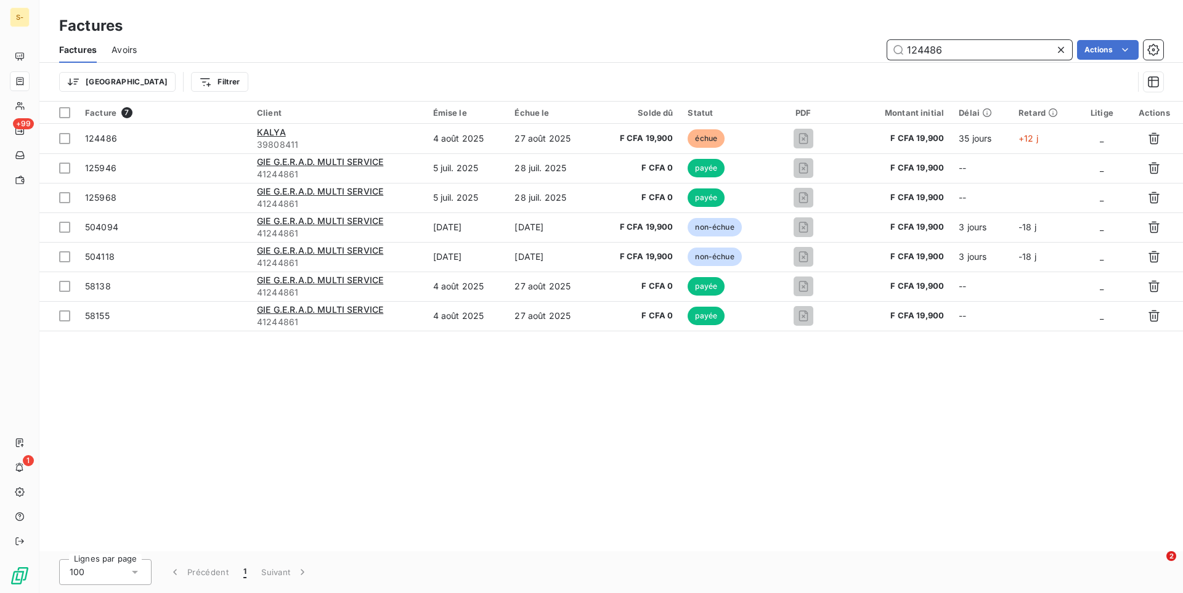
drag, startPoint x: 958, startPoint y: 45, endPoint x: 778, endPoint y: 44, distance: 179.9
click at [887, 44] on input "124486" at bounding box center [979, 50] width 185 height 20
paste input "258892"
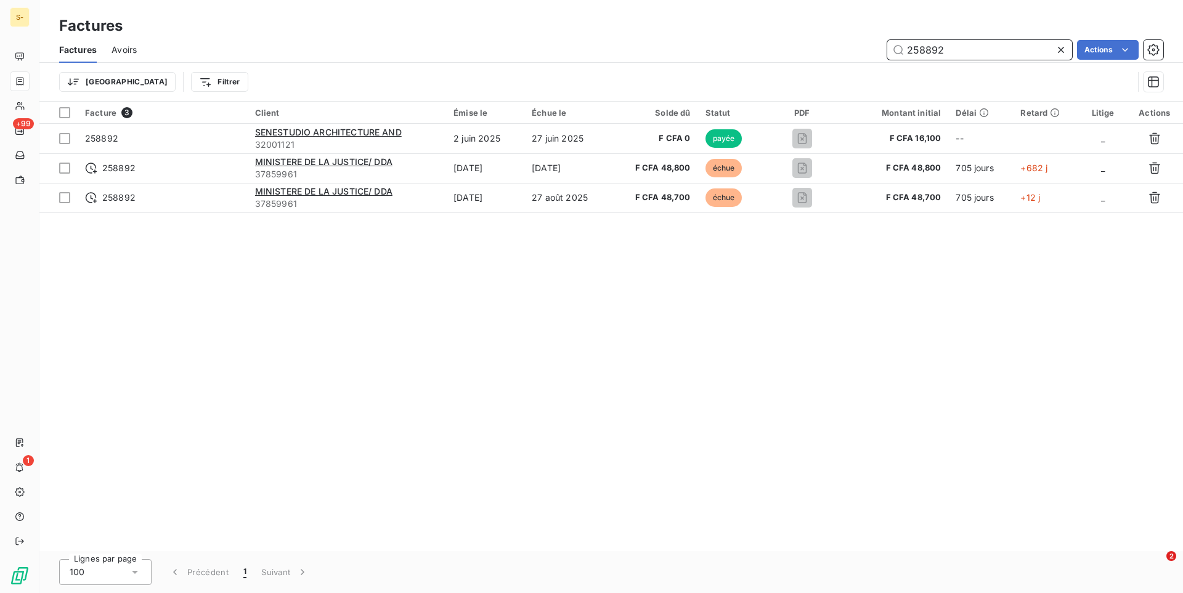
type input "258892"
click at [675, 67] on div "Trier Filtrer" at bounding box center [611, 82] width 1104 height 38
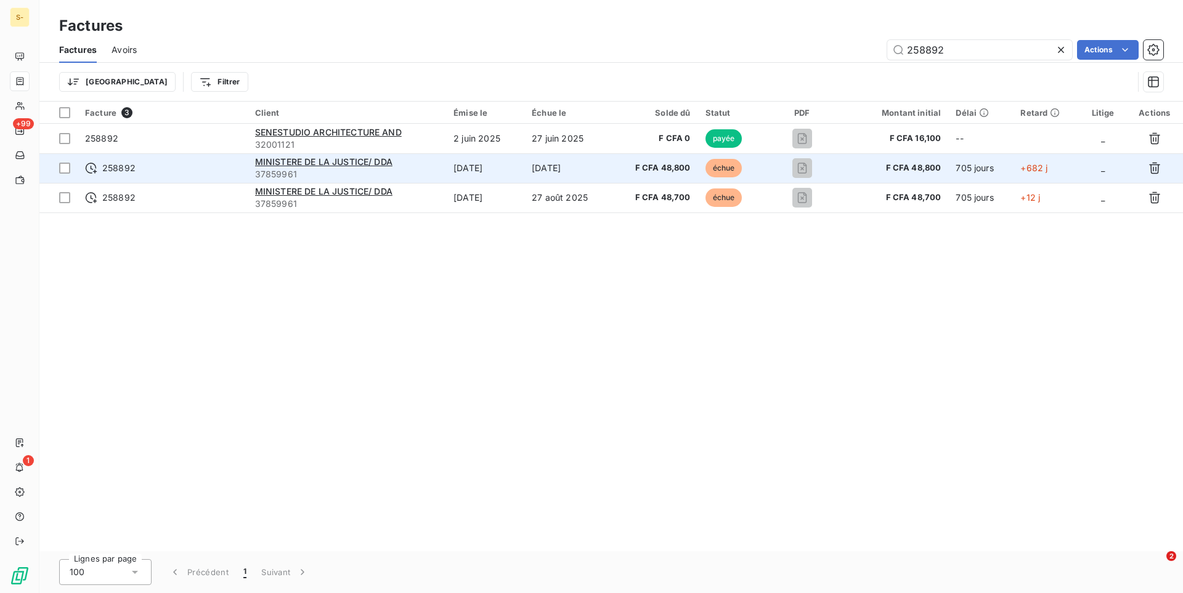
click at [213, 166] on span "258892" at bounding box center [162, 168] width 155 height 12
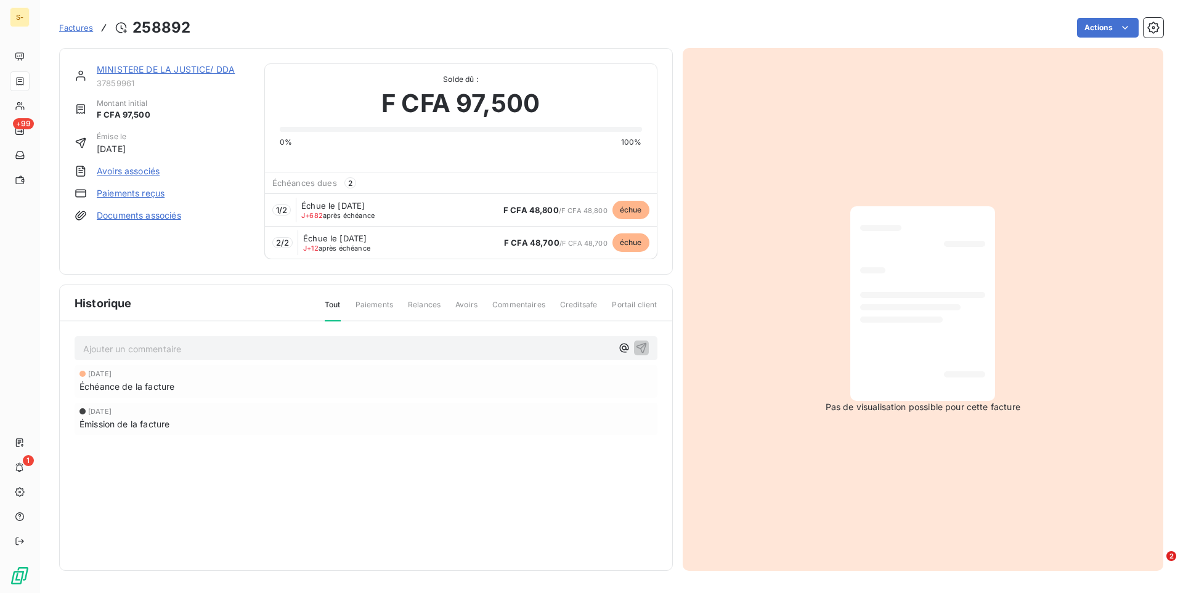
click at [192, 67] on link "MINISTERE DE LA JUSTICE/ DDA" at bounding box center [166, 69] width 138 height 10
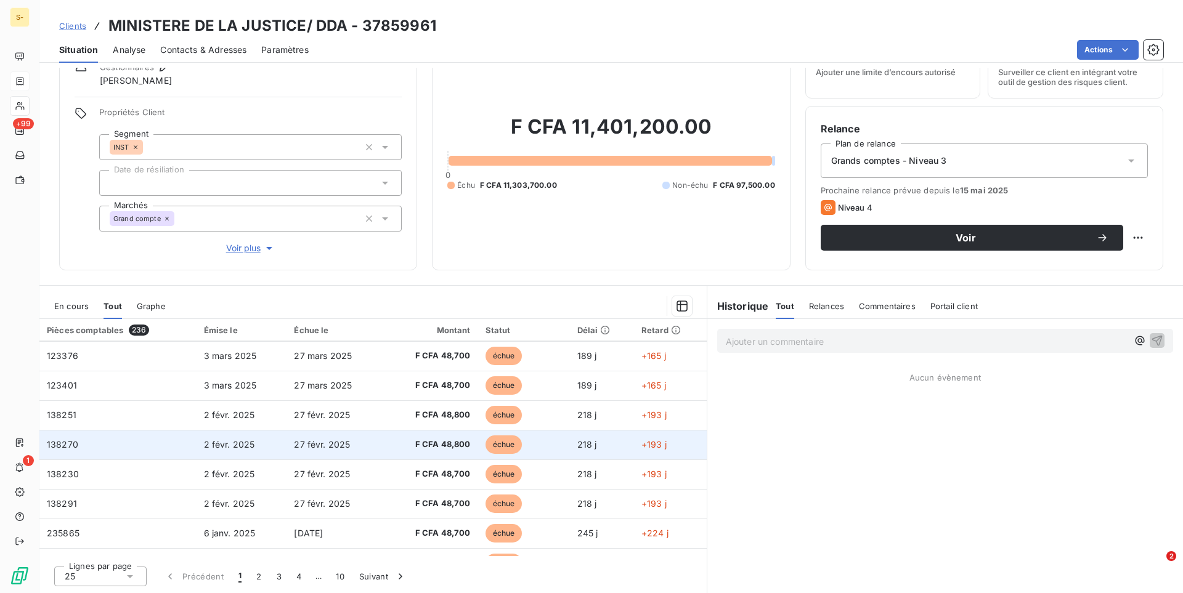
scroll to position [525, 0]
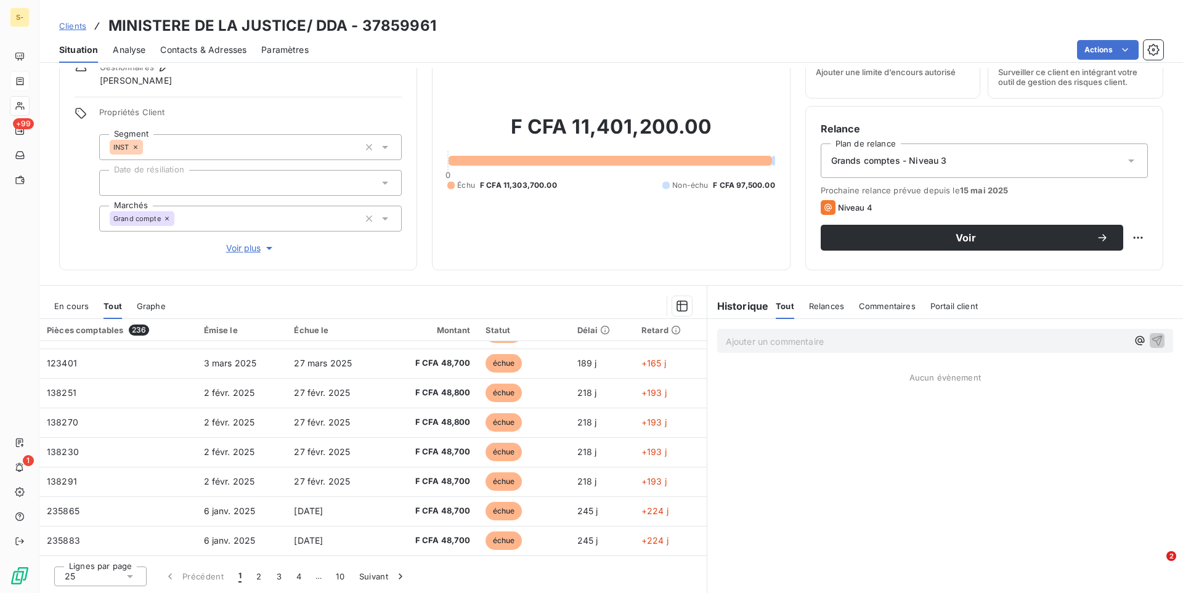
click at [131, 577] on icon at bounding box center [130, 577] width 6 height 3
click at [112, 550] on li "100" at bounding box center [100, 553] width 92 height 22
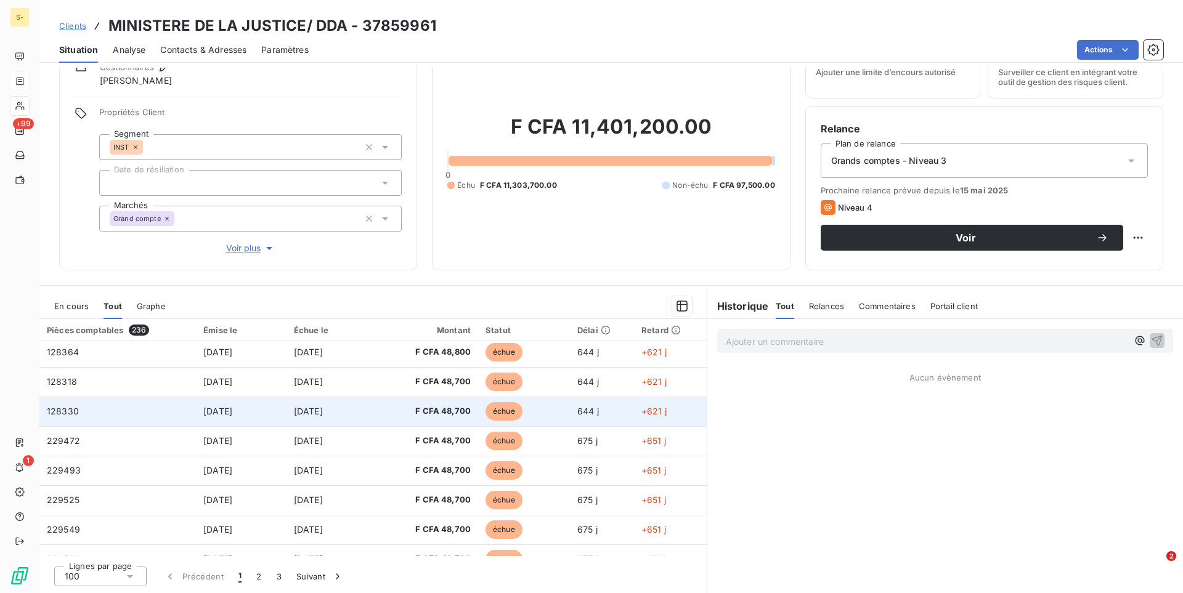
scroll to position [2640, 0]
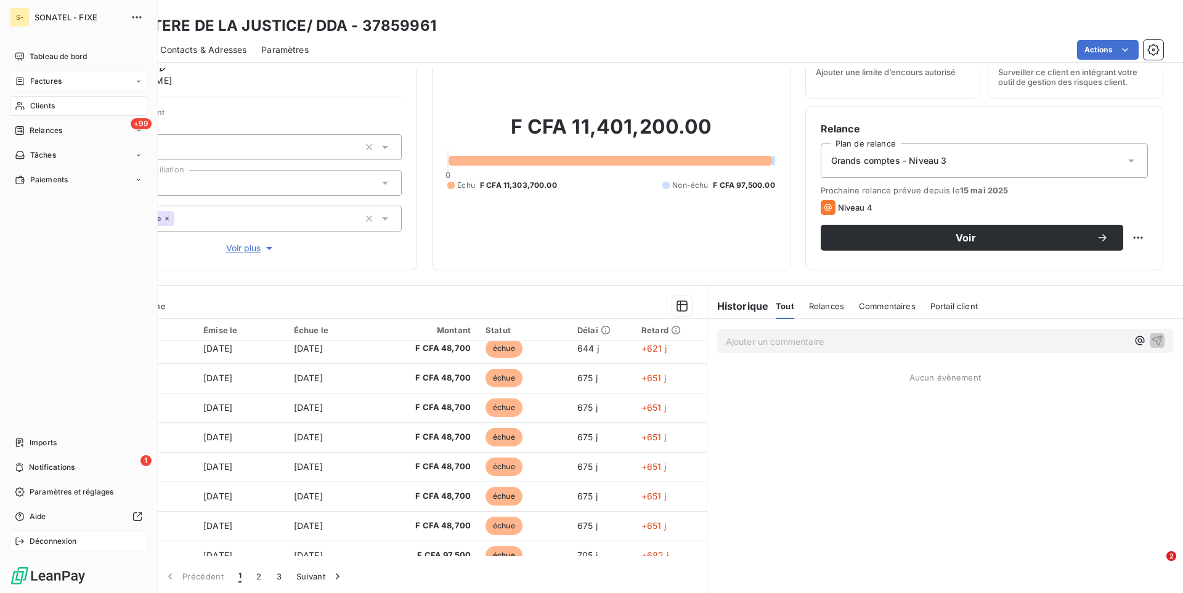
click at [25, 544] on div "Déconnexion" at bounding box center [78, 542] width 137 height 20
